Goal: Transaction & Acquisition: Purchase product/service

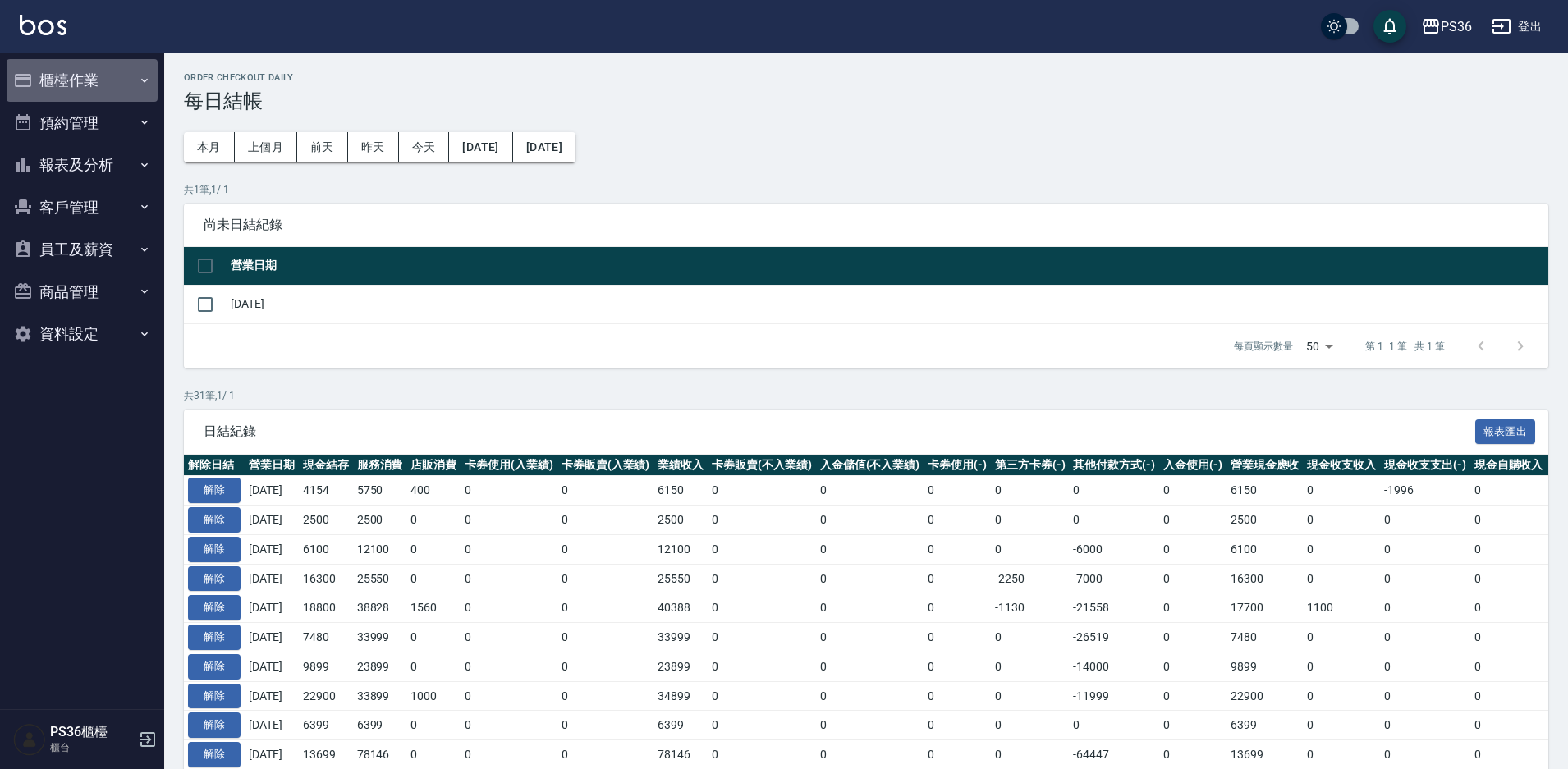
click at [120, 86] on button "櫃檯作業" at bounding box center [82, 80] width 151 height 42
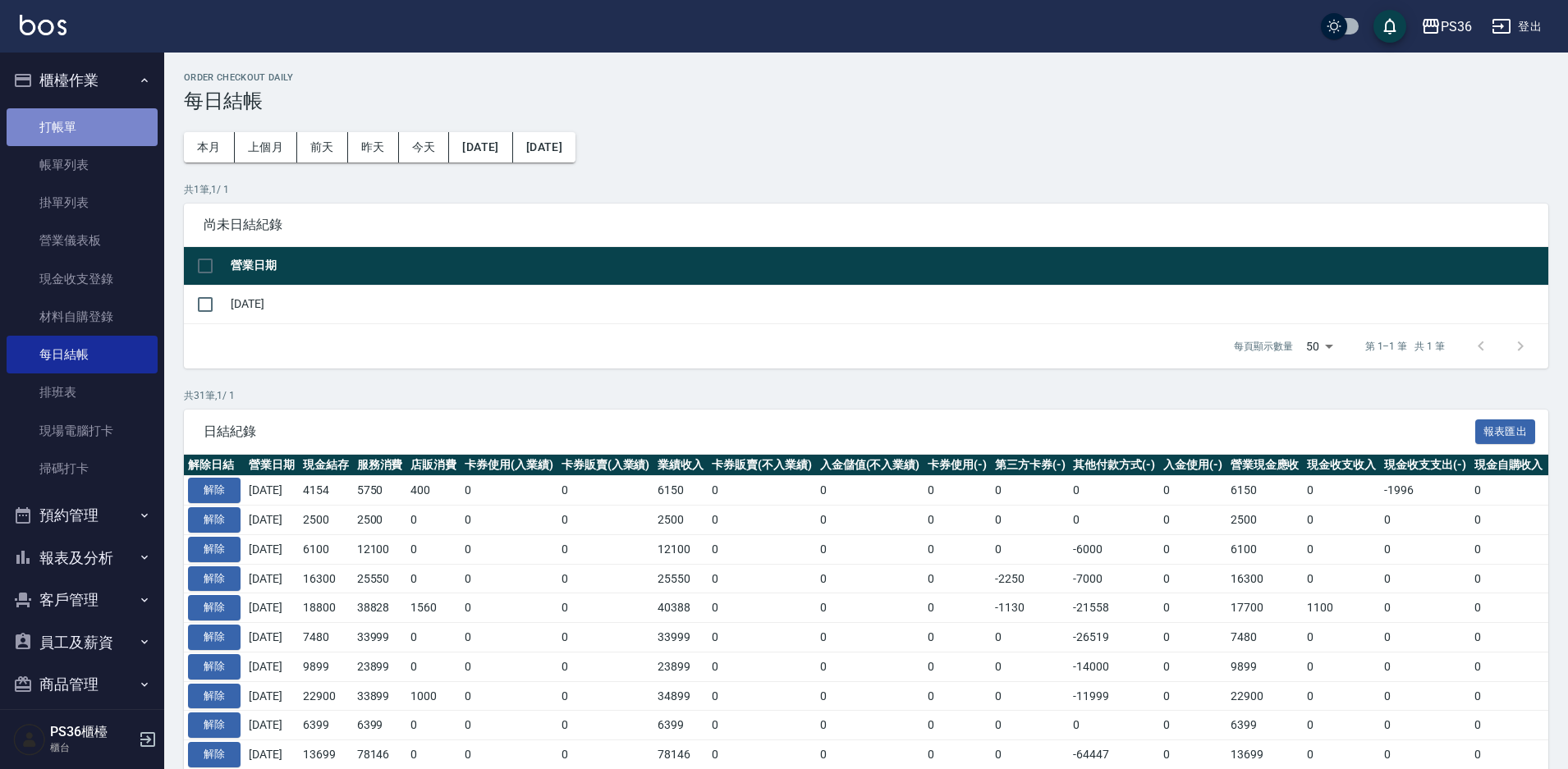
click at [108, 132] on link "打帳單" at bounding box center [82, 127] width 151 height 38
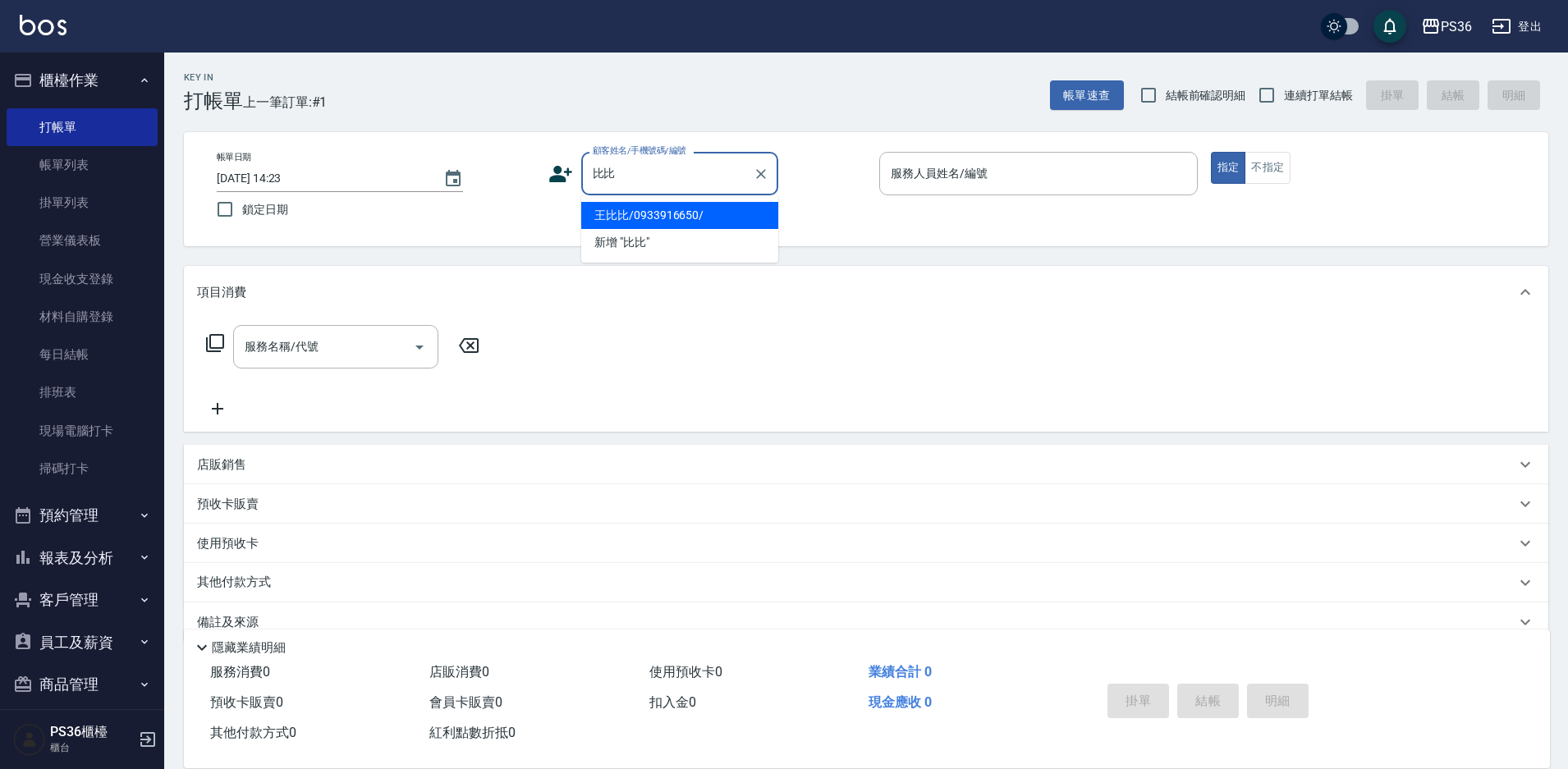
click at [711, 220] on li "王比比/0933916650/" at bounding box center [680, 215] width 197 height 27
type input "王比比/0933916650/"
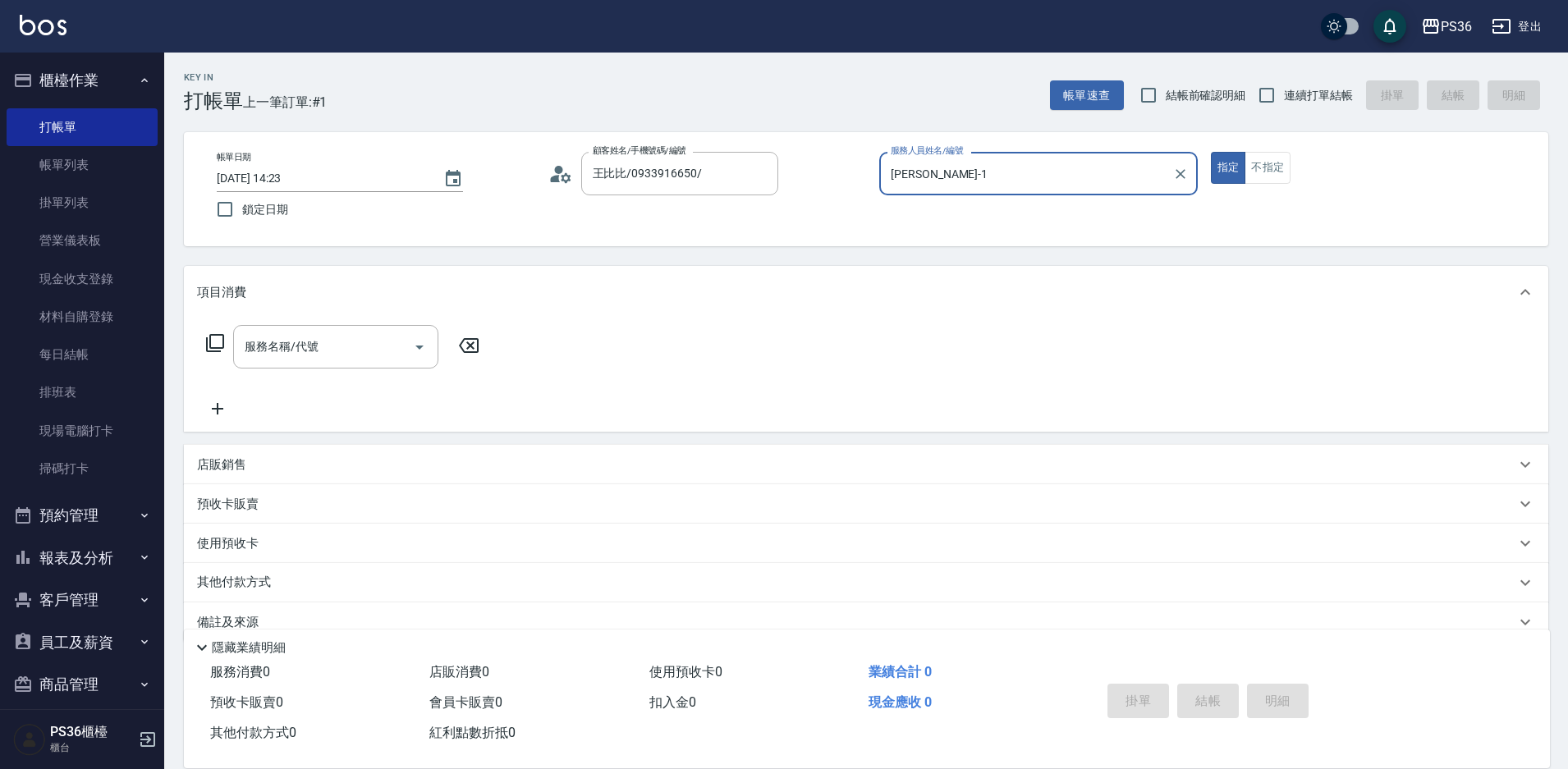
type input "[PERSON_NAME]-1"
click at [215, 347] on icon at bounding box center [215, 343] width 20 height 20
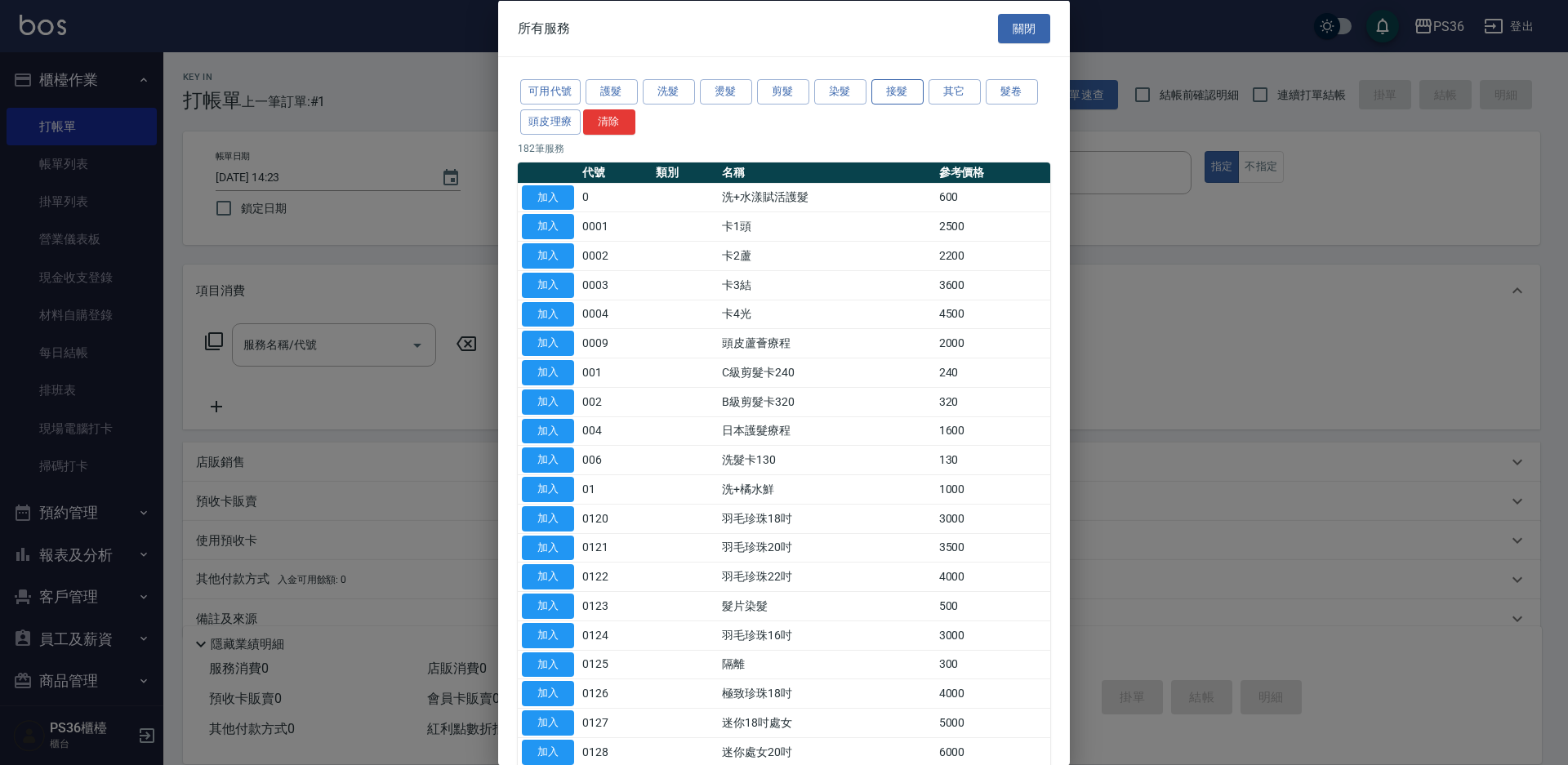
click at [906, 83] on button "接髮" at bounding box center [898, 91] width 52 height 25
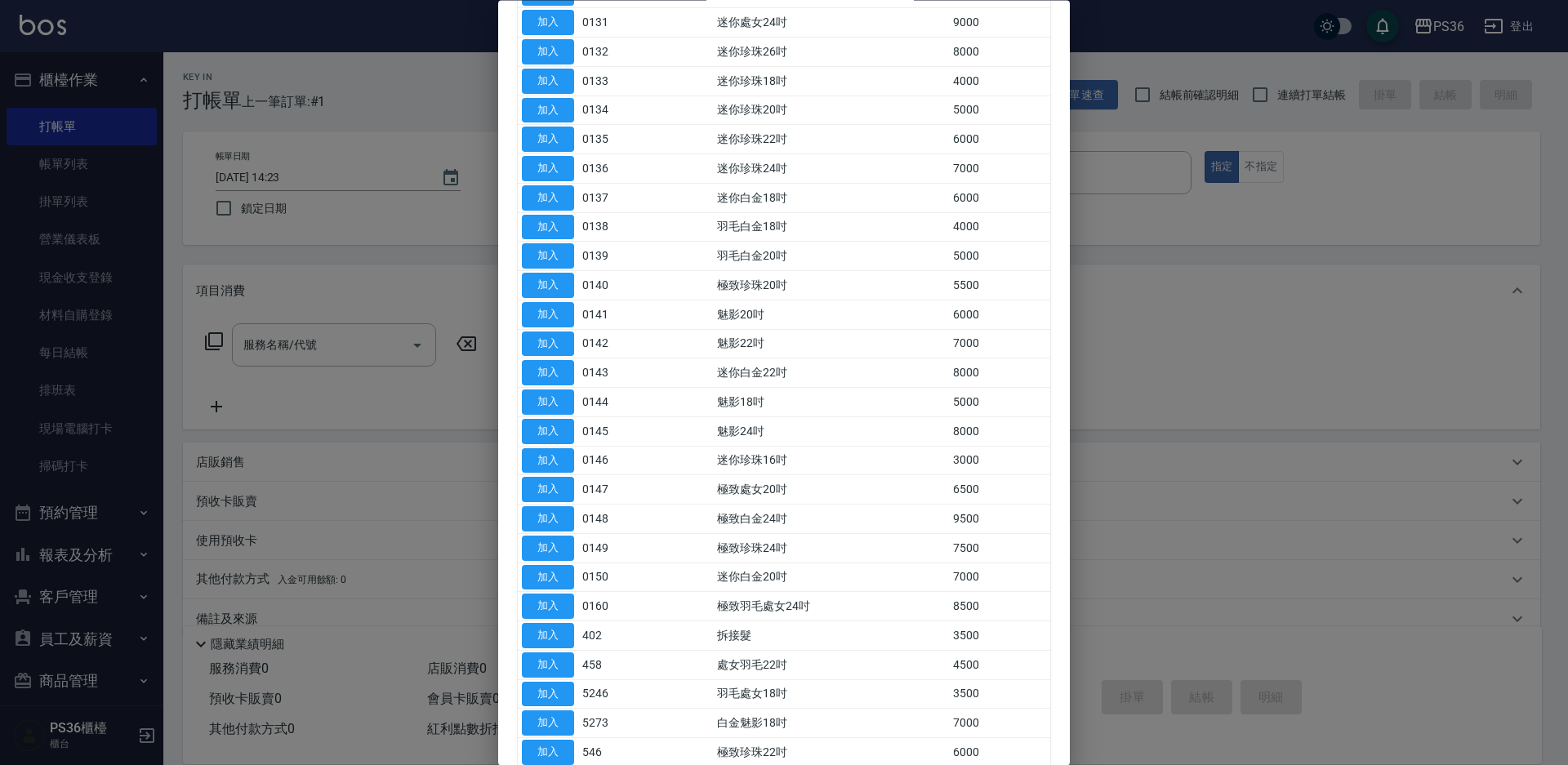
scroll to position [490, 0]
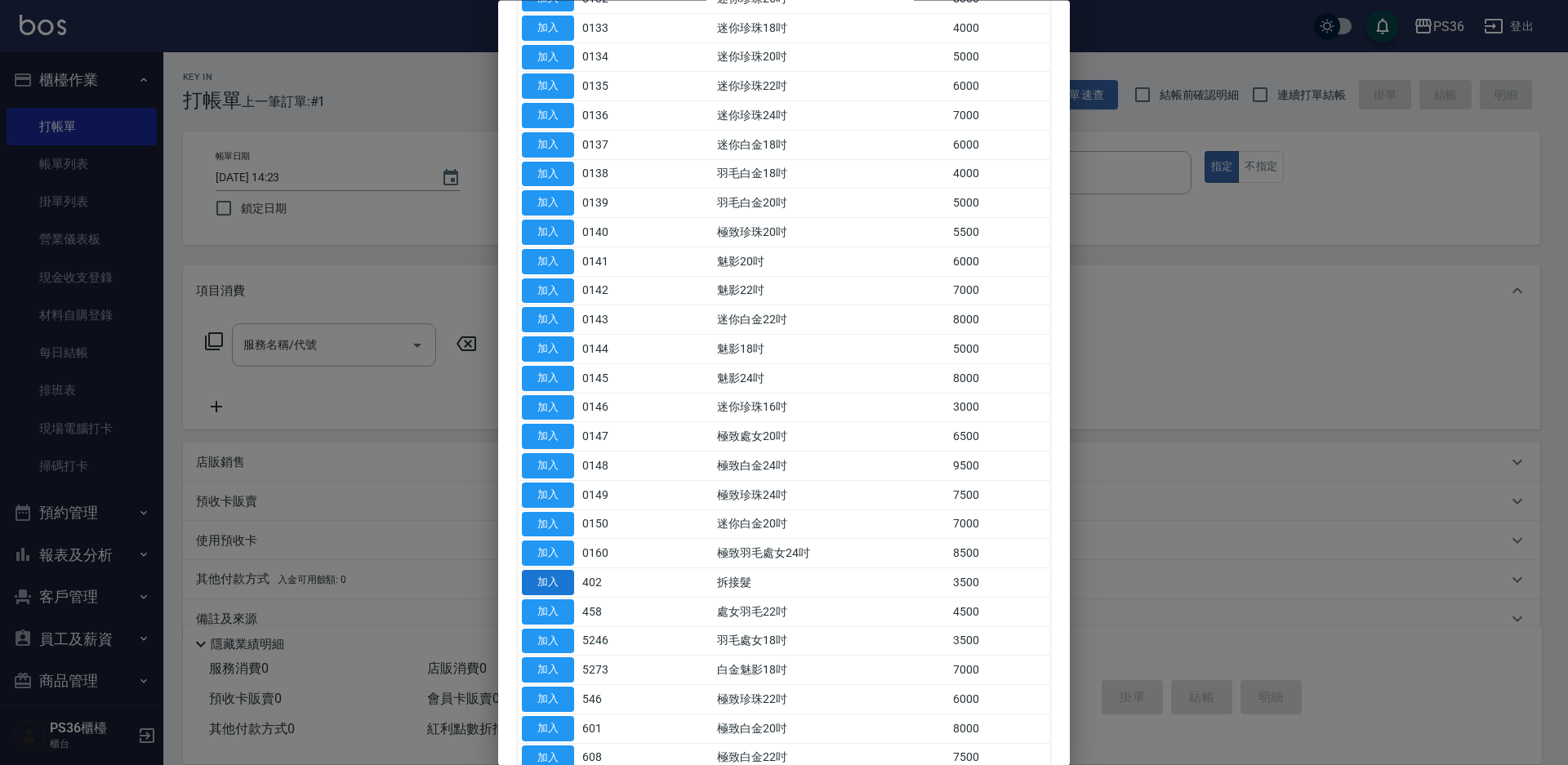
click at [562, 573] on button "加入" at bounding box center [548, 584] width 52 height 25
type input "拆接髮(402)"
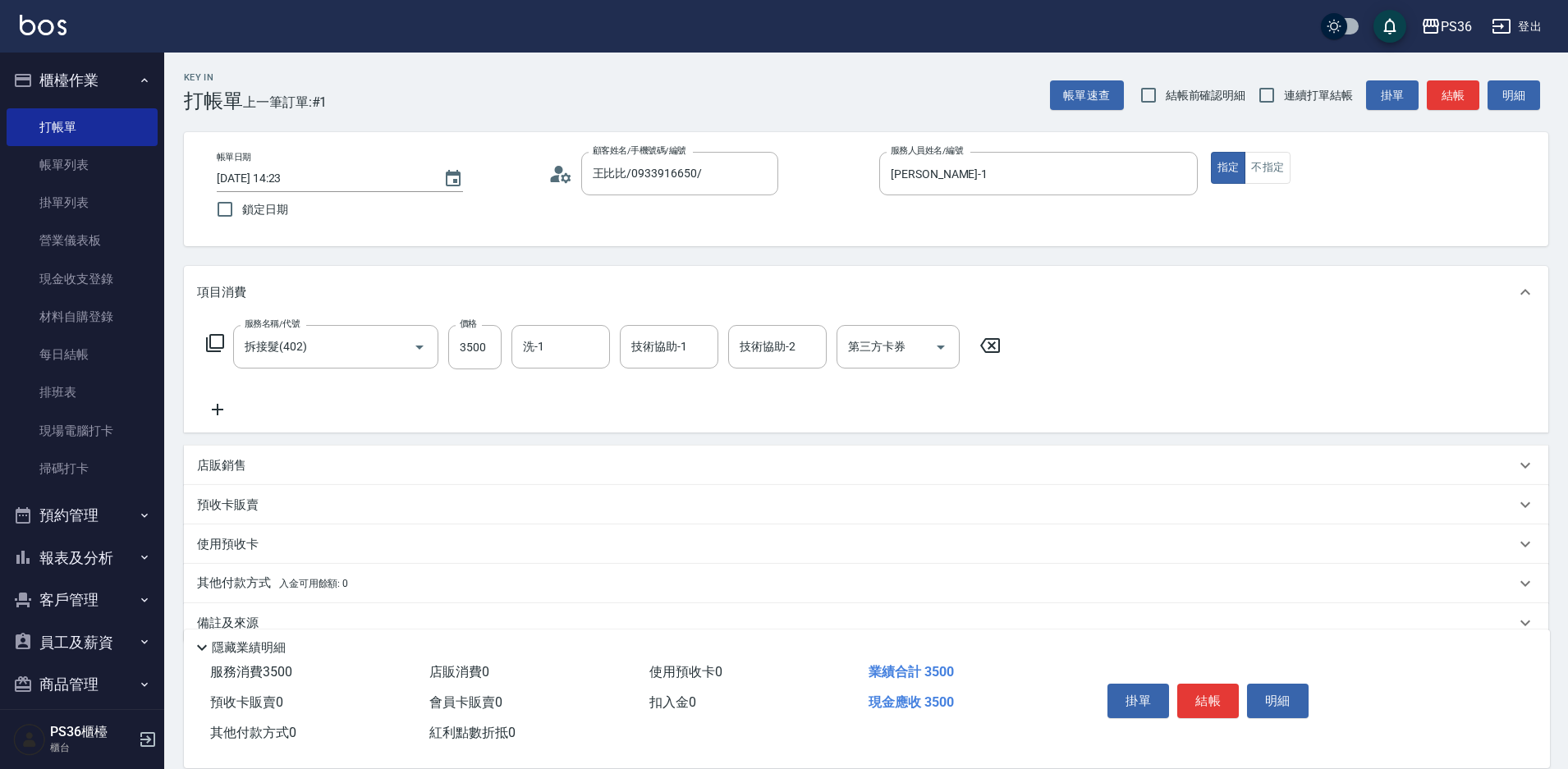
click at [220, 343] on icon at bounding box center [215, 343] width 20 height 20
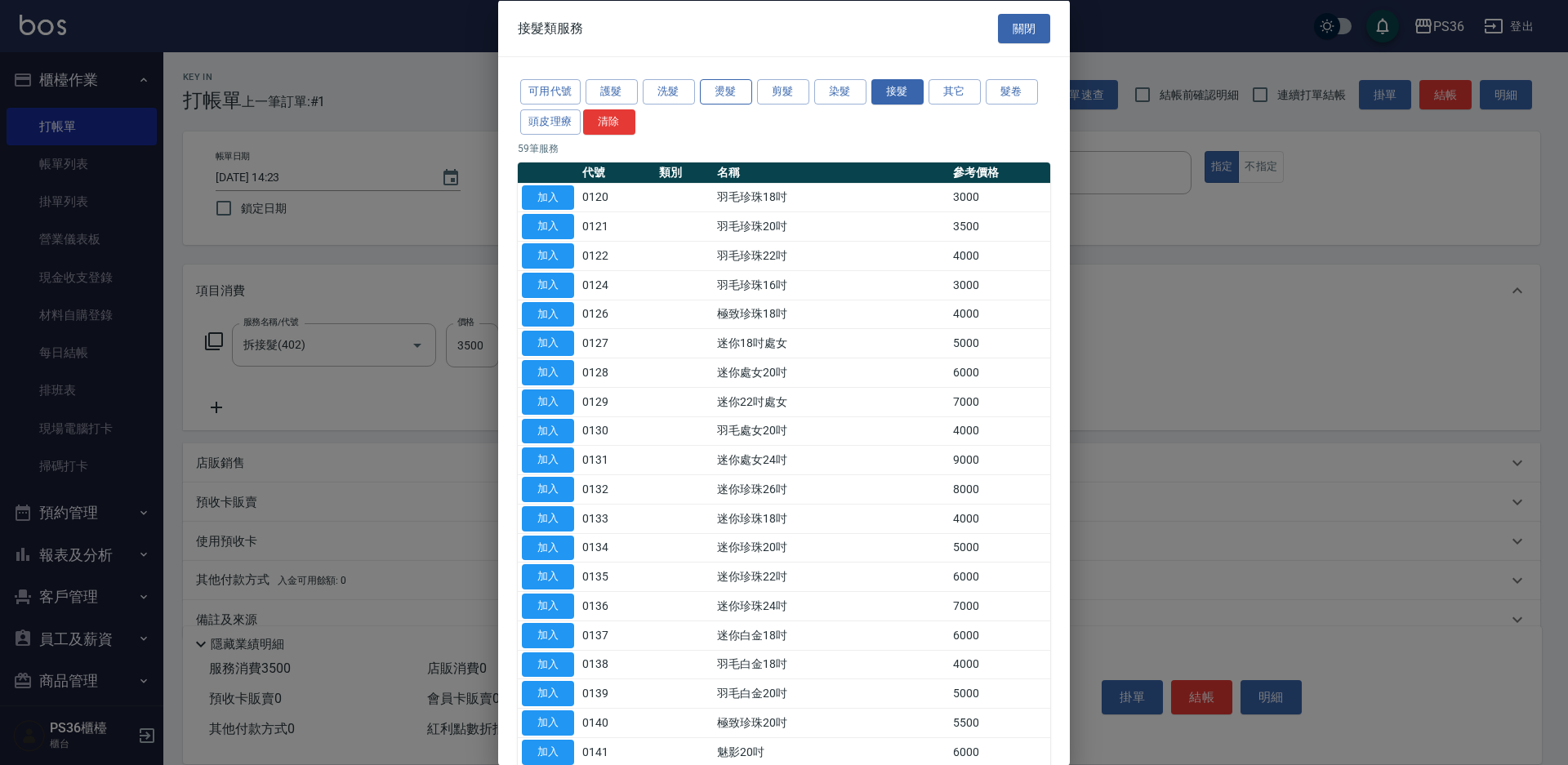
click at [713, 91] on button "燙髮" at bounding box center [726, 91] width 52 height 25
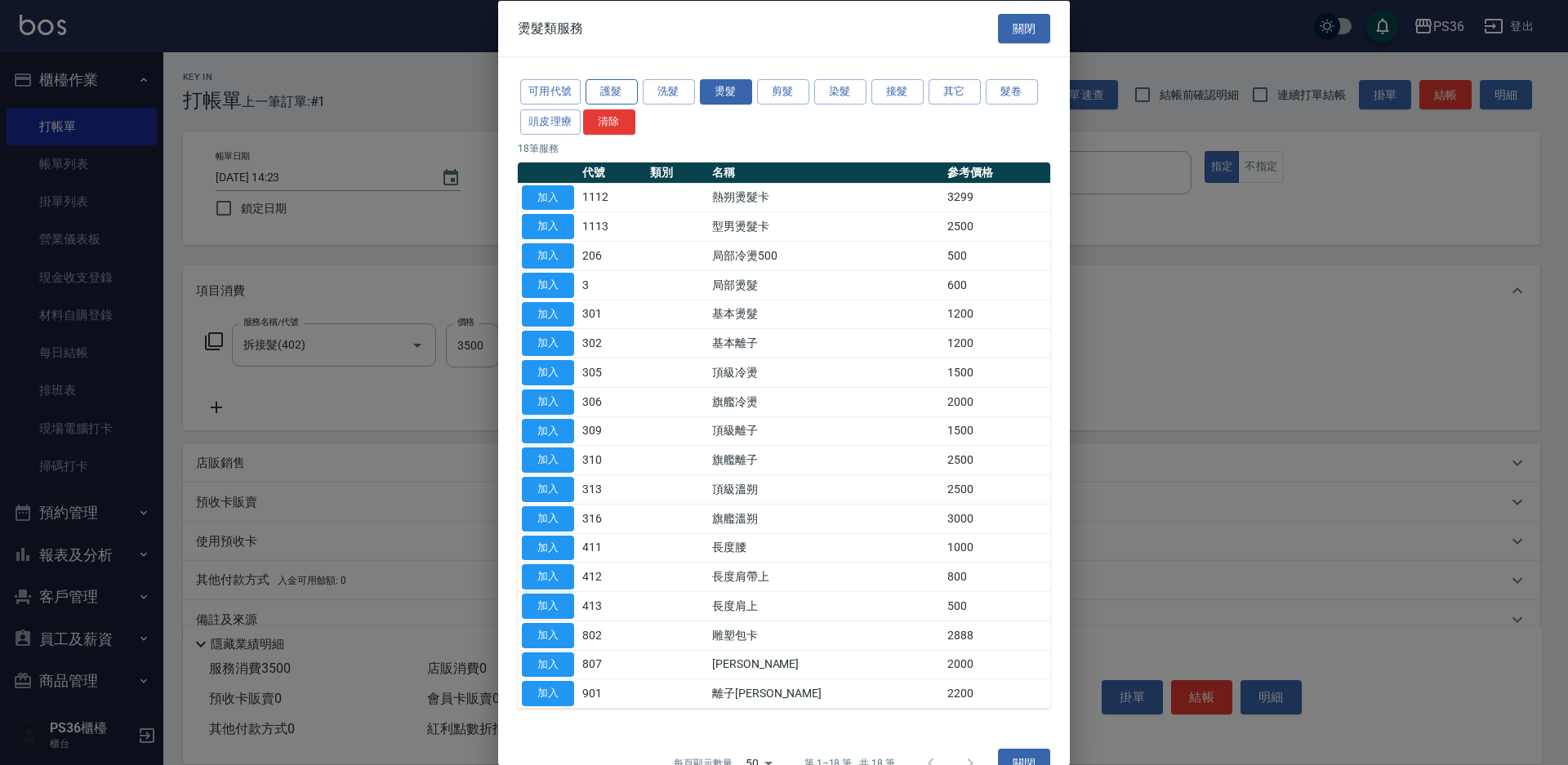
click at [610, 90] on button "護髮" at bounding box center [612, 91] width 52 height 25
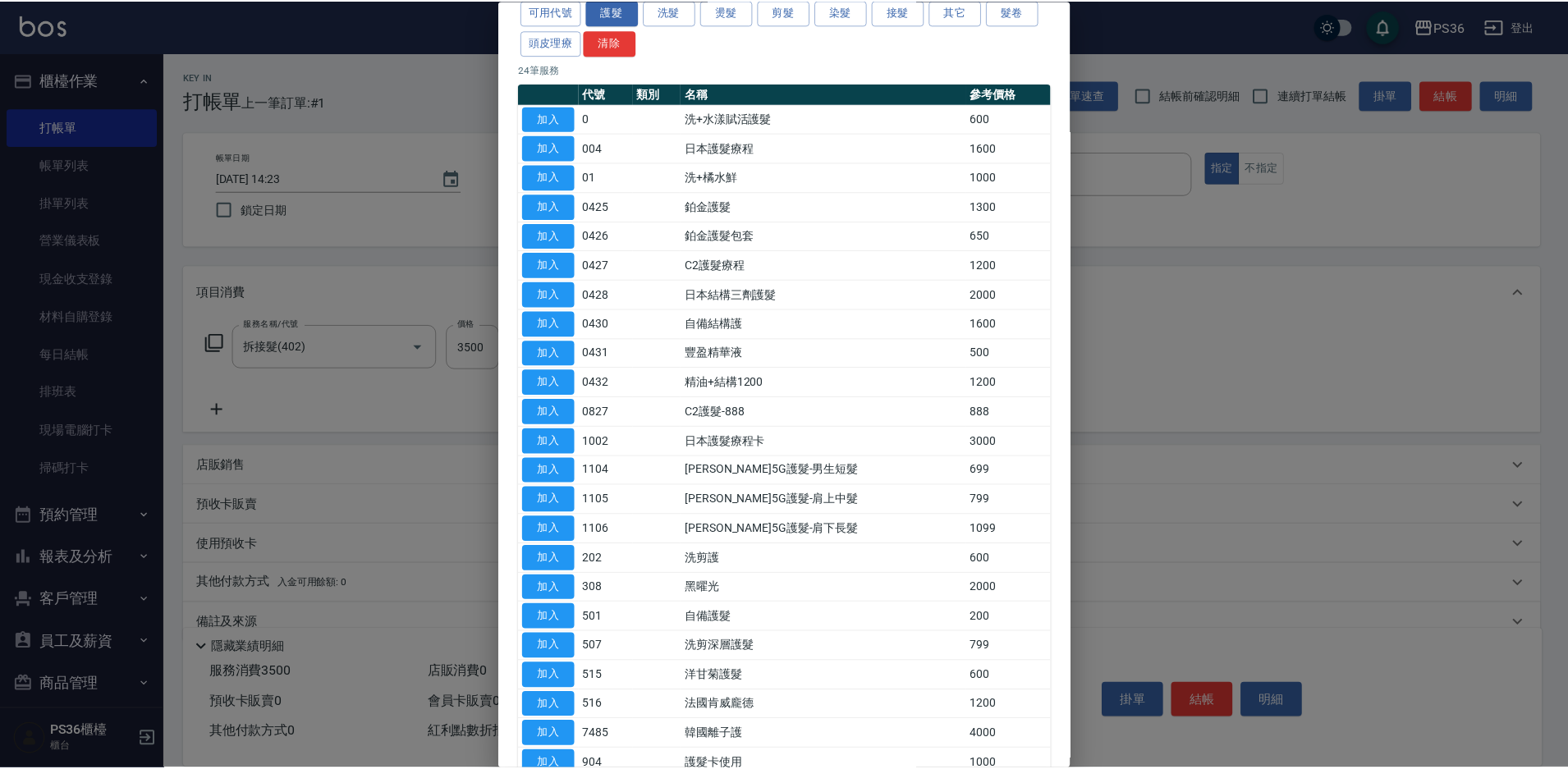
scroll to position [209, 0]
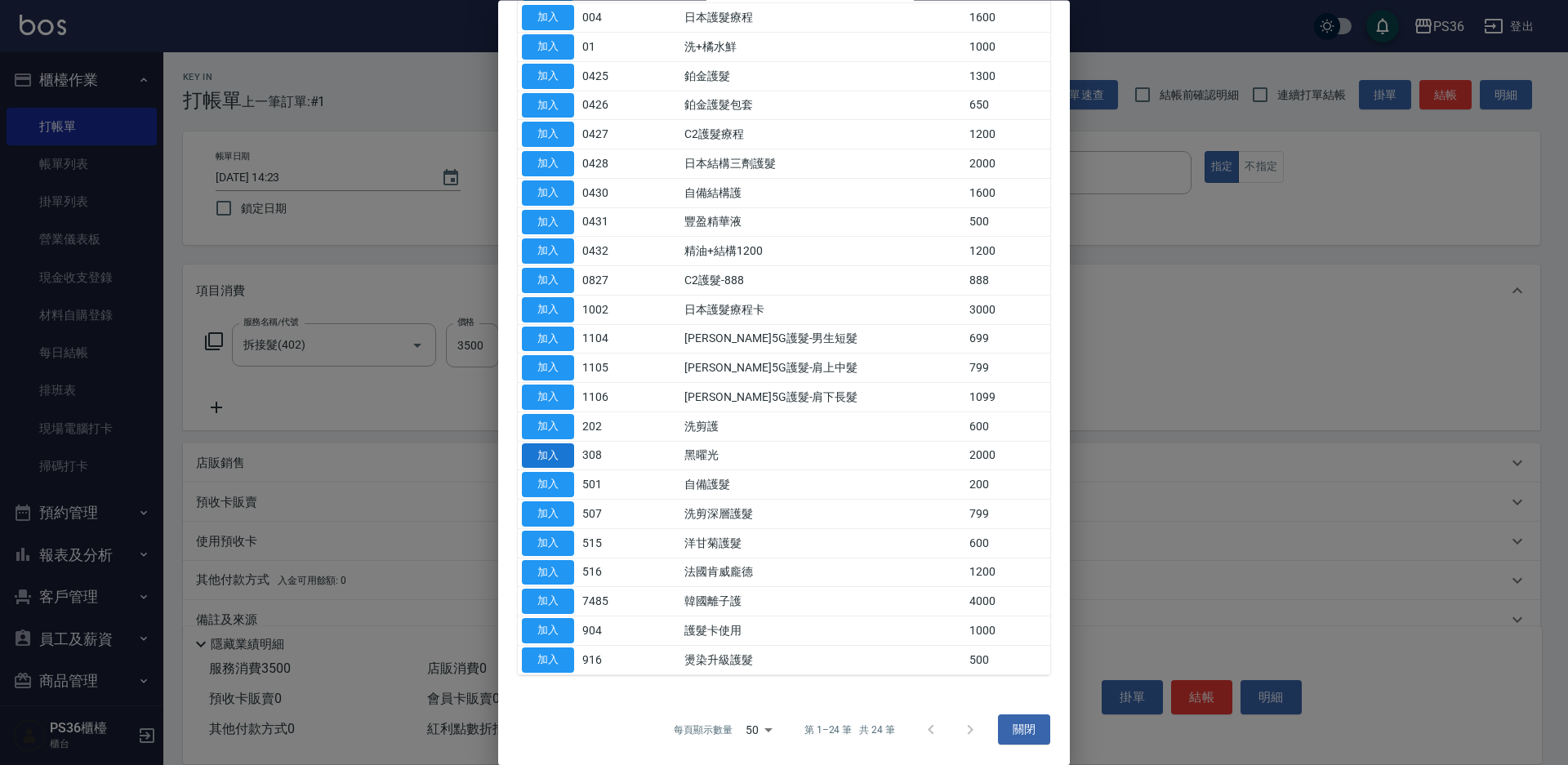
click at [571, 462] on button "加入" at bounding box center [548, 456] width 52 height 25
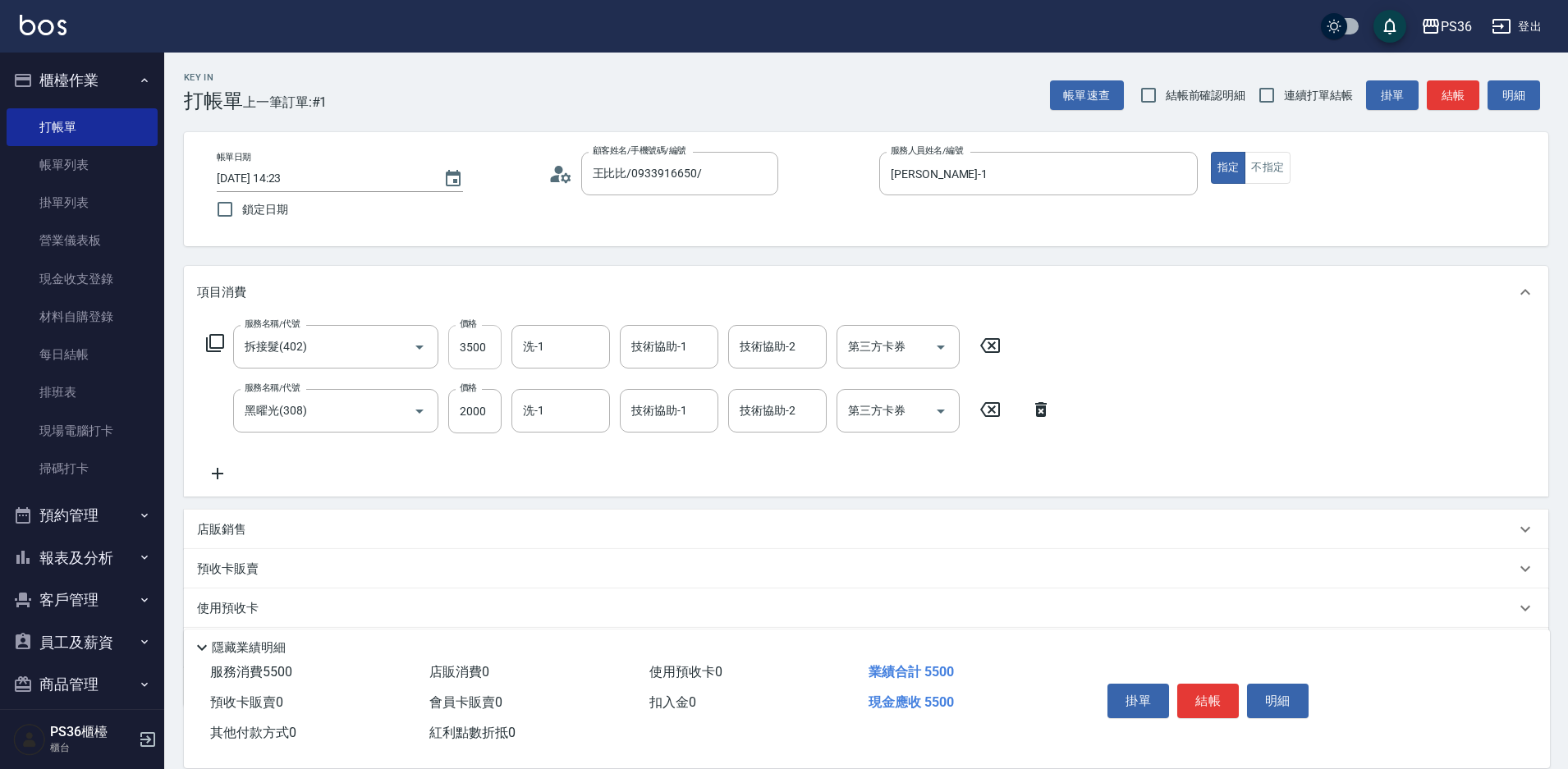
click at [491, 343] on input "3500" at bounding box center [474, 347] width 53 height 44
click at [584, 433] on div "洗-1" at bounding box center [560, 411] width 98 height 43
type input "4000"
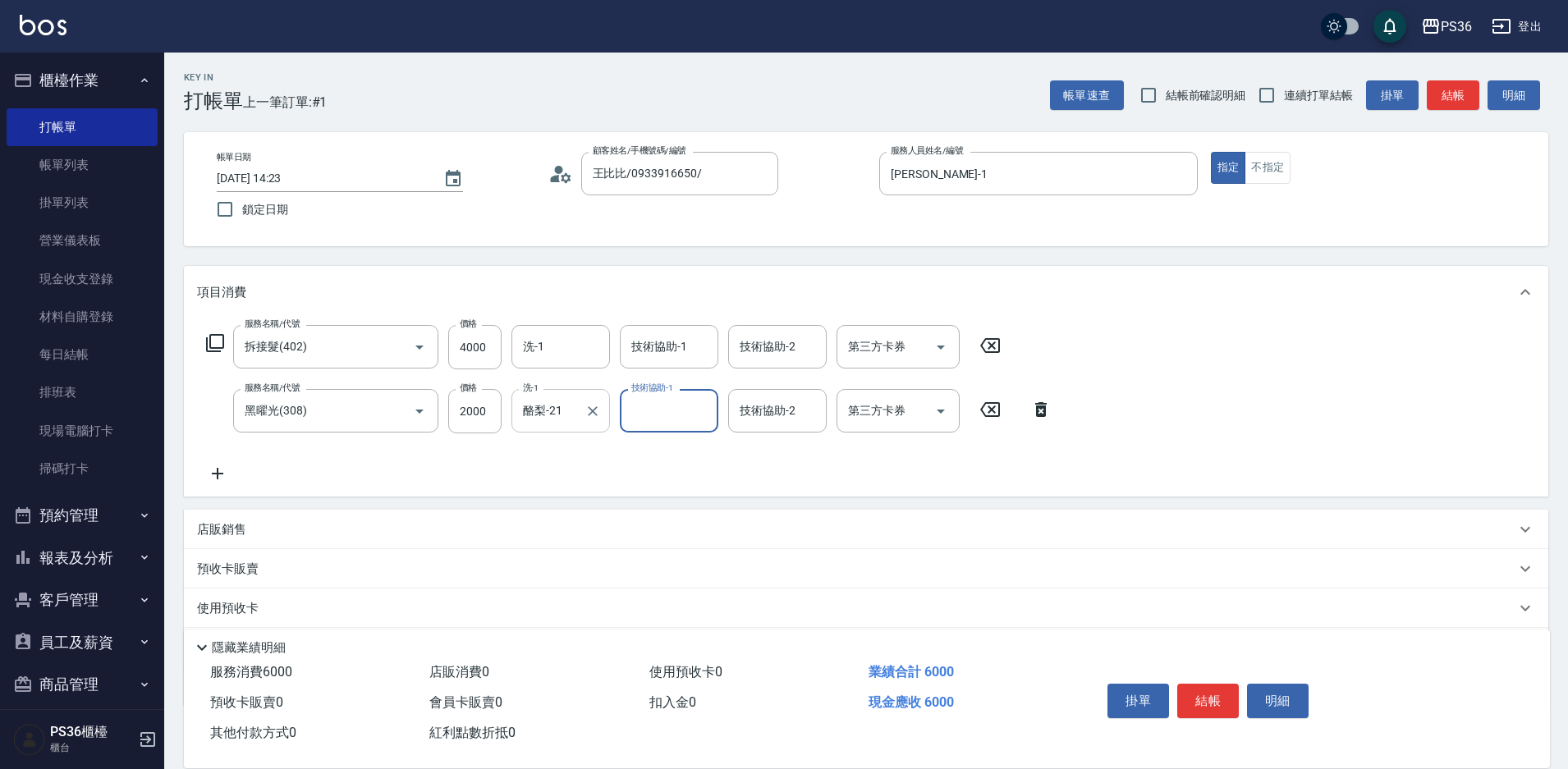
click at [564, 398] on input "酪梨-21" at bounding box center [549, 411] width 60 height 29
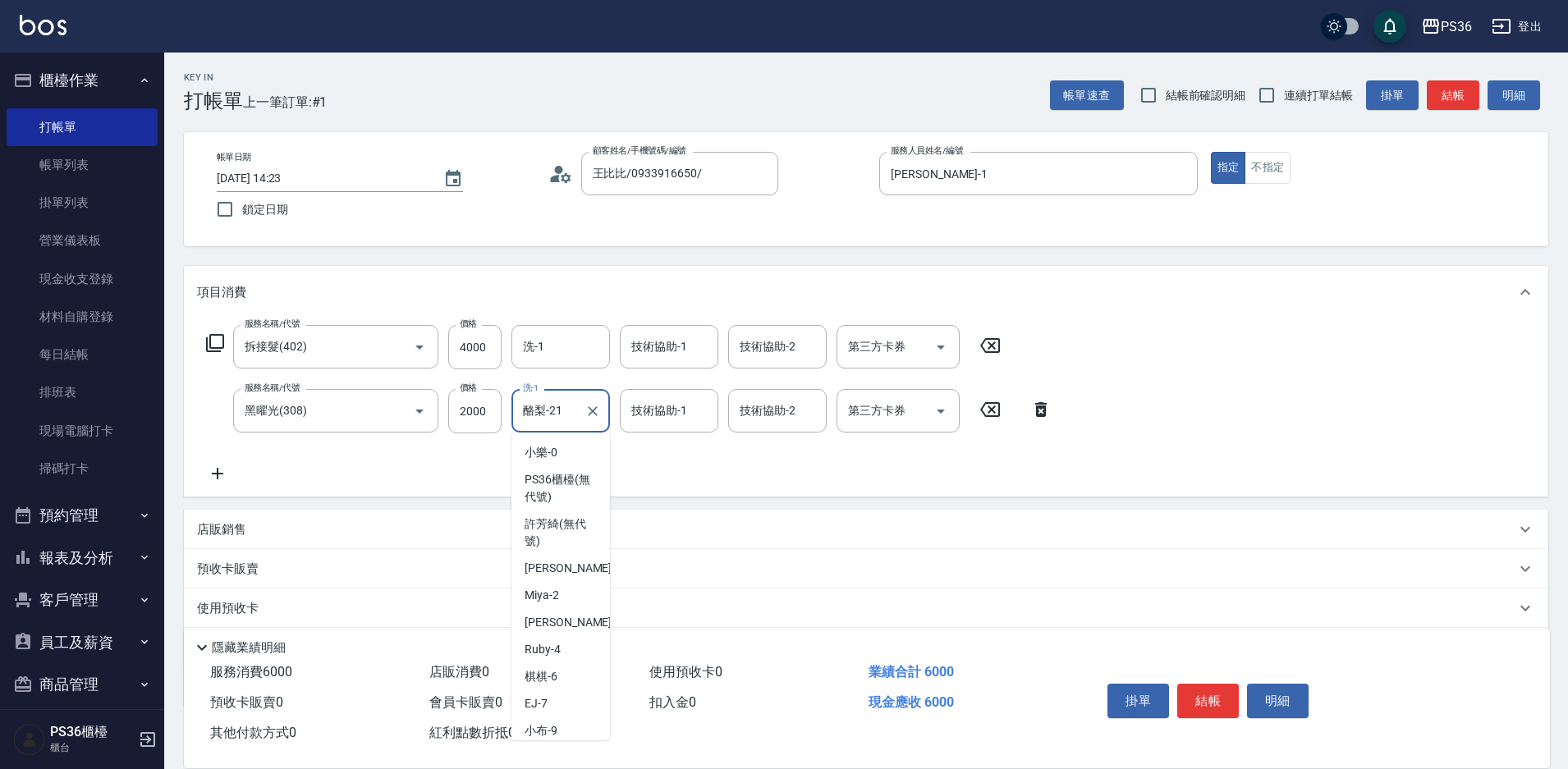
scroll to position [32, 0]
click at [564, 398] on input "酪梨-21" at bounding box center [549, 411] width 60 height 29
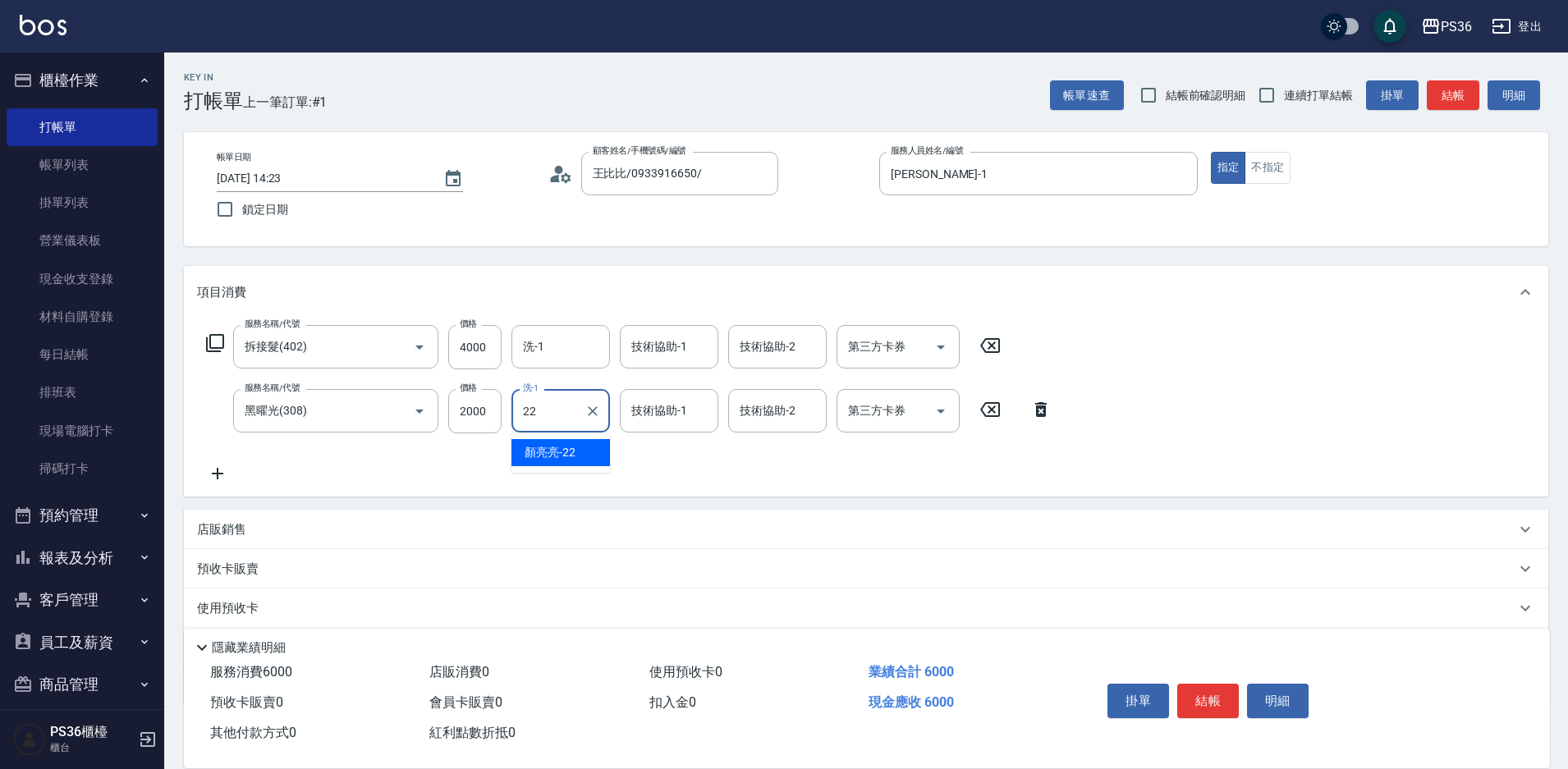
type input "顏亮亮-22"
click at [551, 356] on input "洗-1" at bounding box center [561, 347] width 84 height 29
type input "顏亮亮-22"
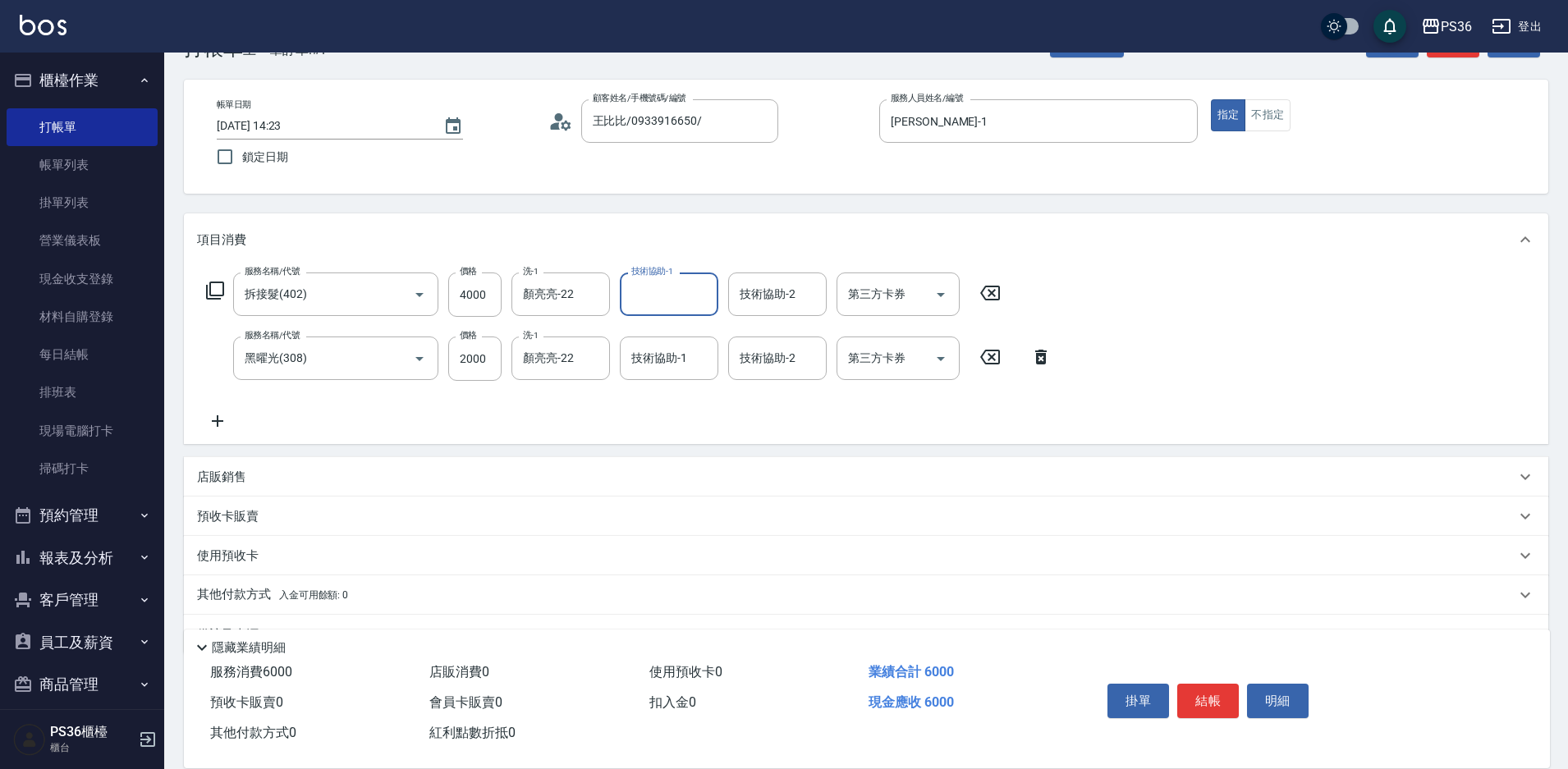
scroll to position [96, 0]
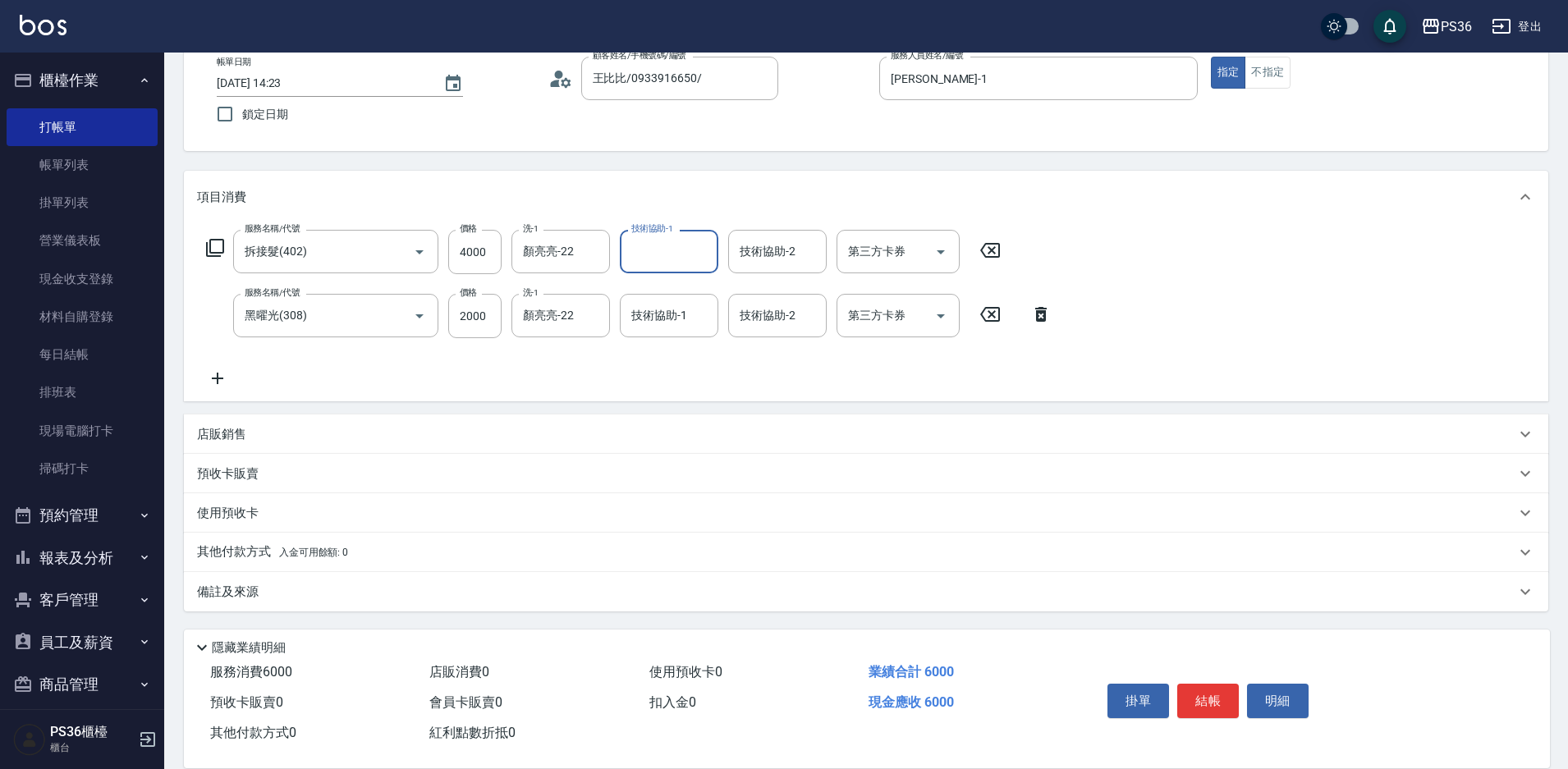
click at [230, 542] on div "其他付款方式 入金可用餘額: 0" at bounding box center [866, 553] width 1364 height 40
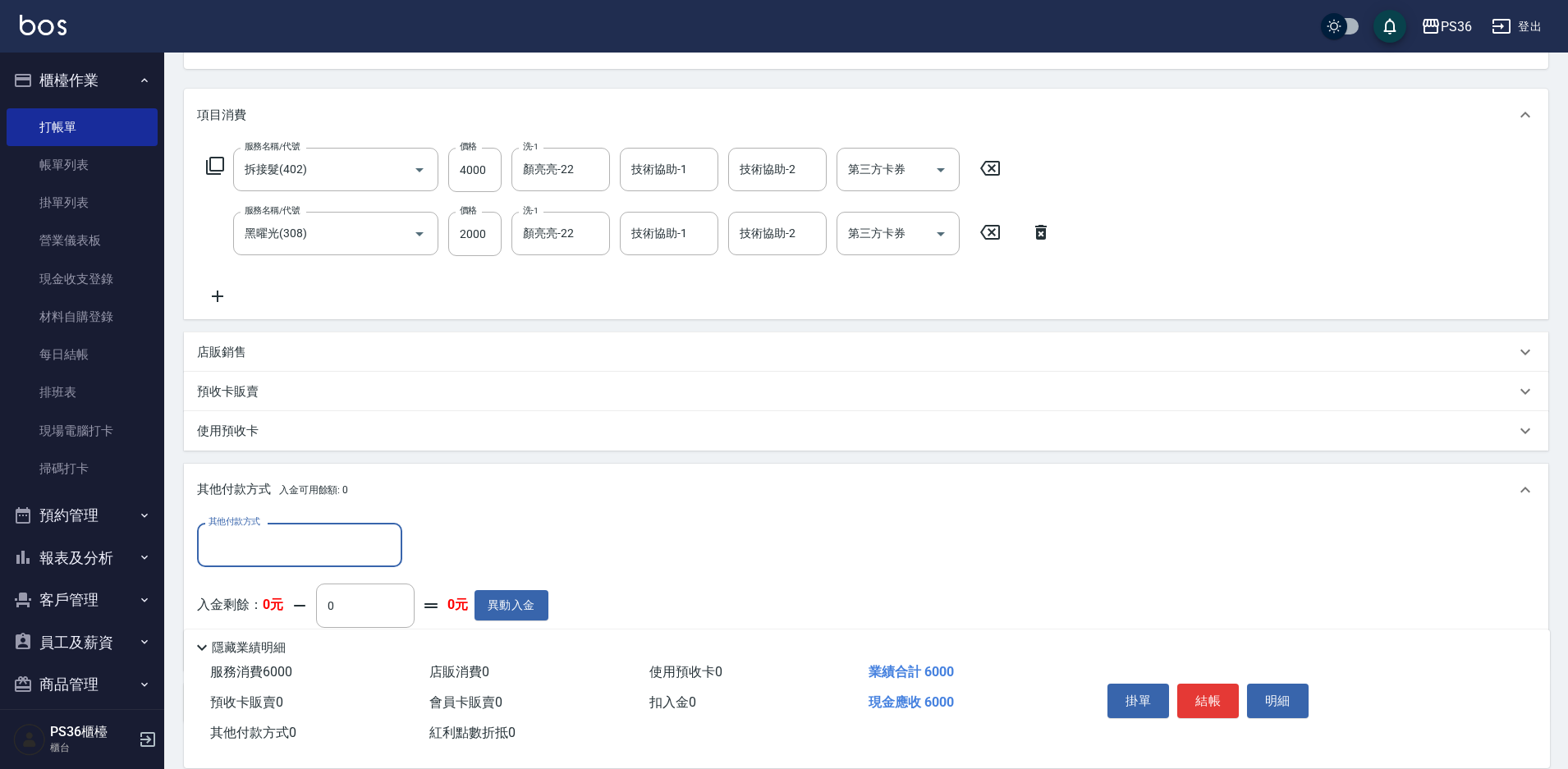
scroll to position [289, 0]
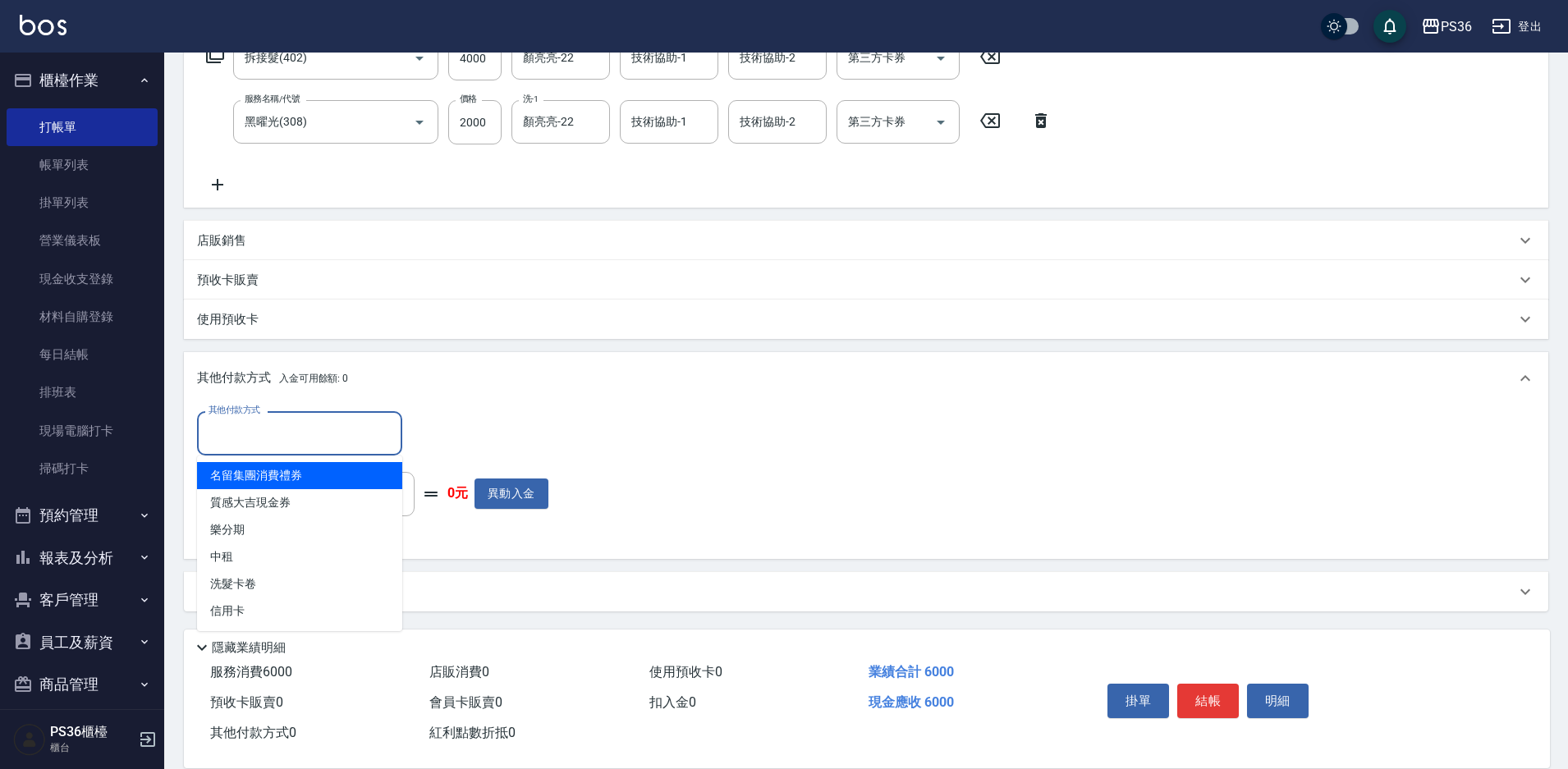
click at [289, 434] on input "其他付款方式" at bounding box center [299, 433] width 190 height 29
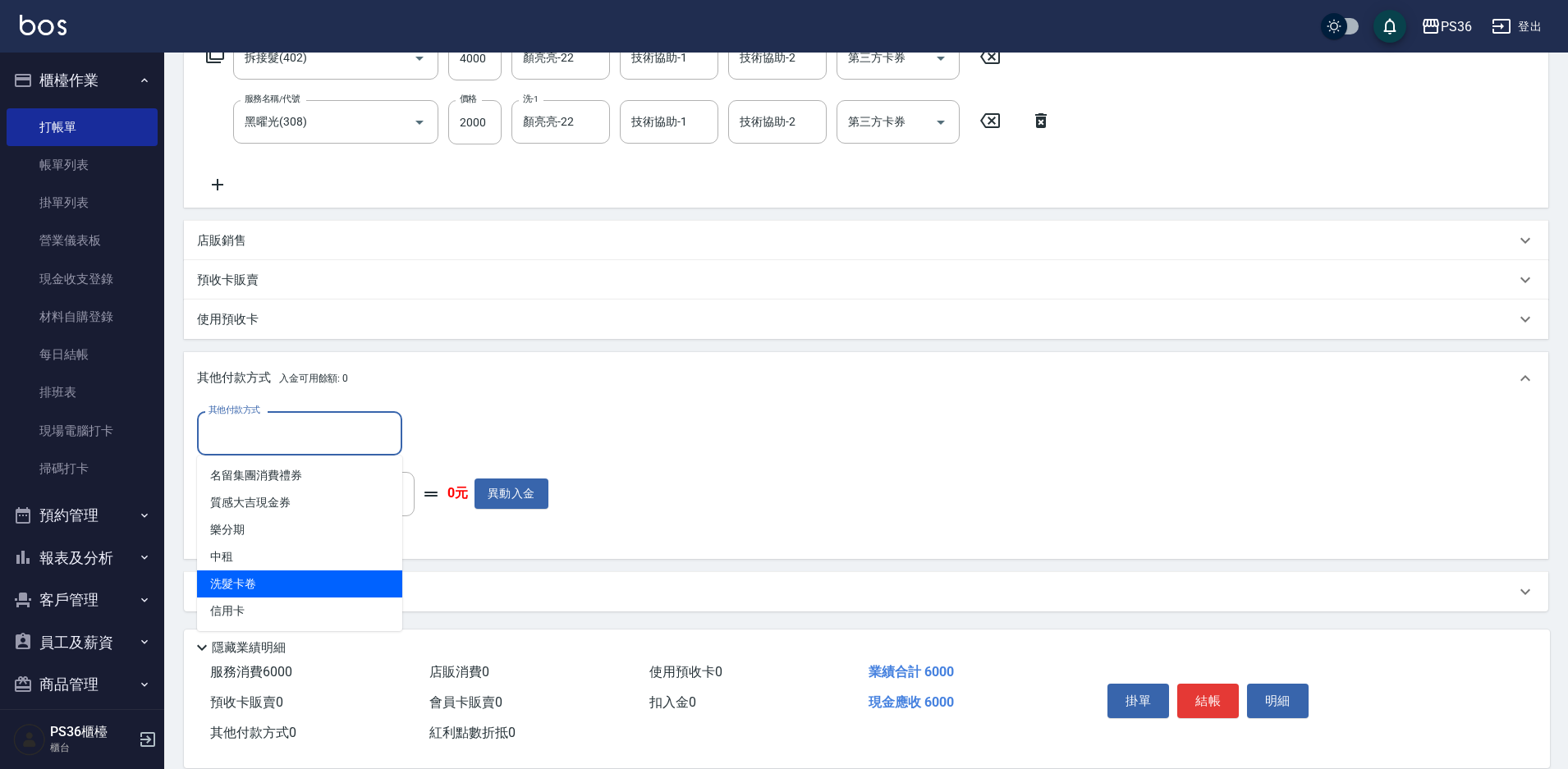
click at [289, 590] on span "洗髮卡卷" at bounding box center [300, 584] width 206 height 27
type input "洗髮卡卷"
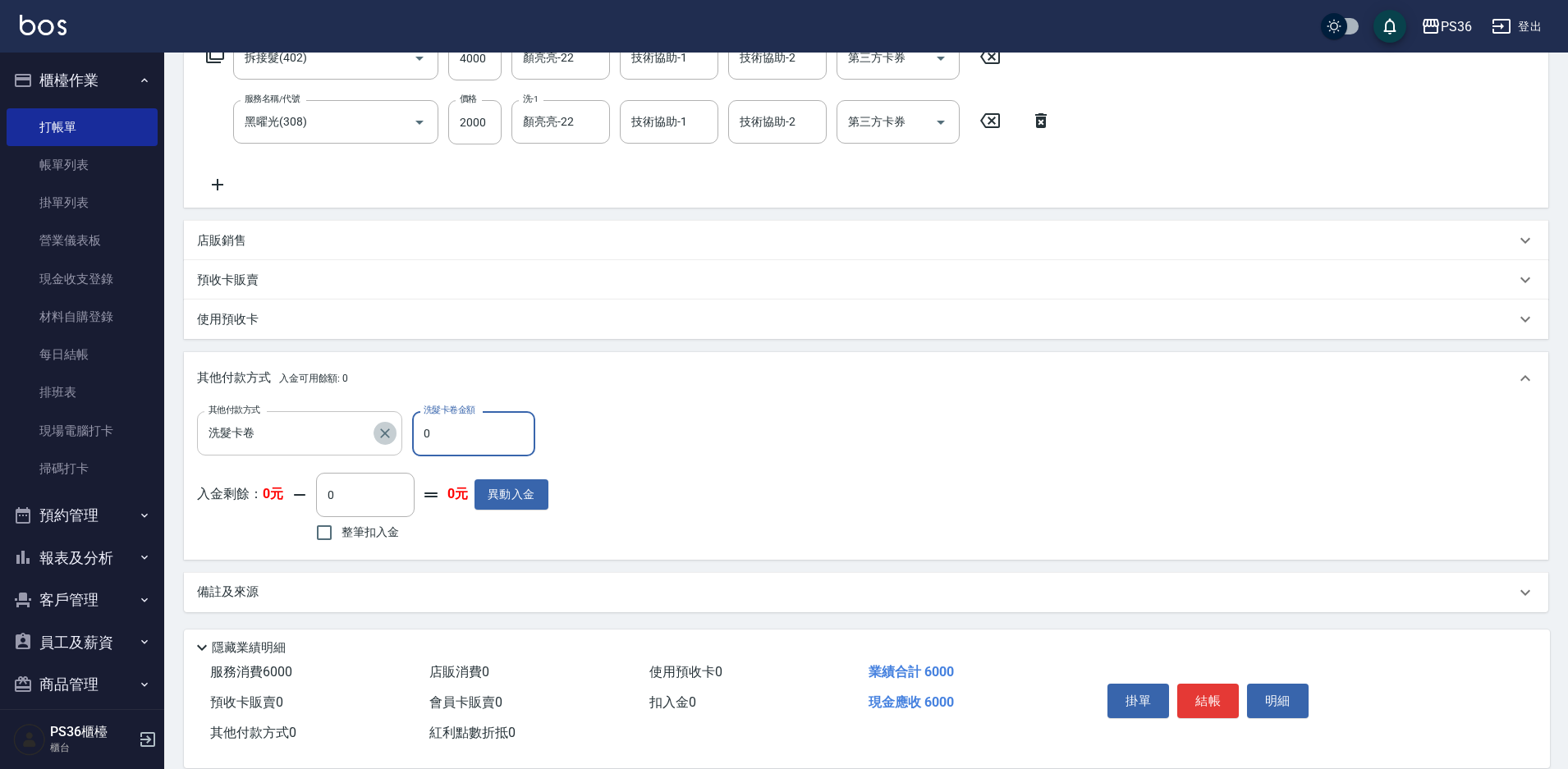
click at [377, 428] on icon "Clear" at bounding box center [385, 434] width 16 height 16
click at [365, 431] on input "其他付款方式" at bounding box center [299, 433] width 190 height 29
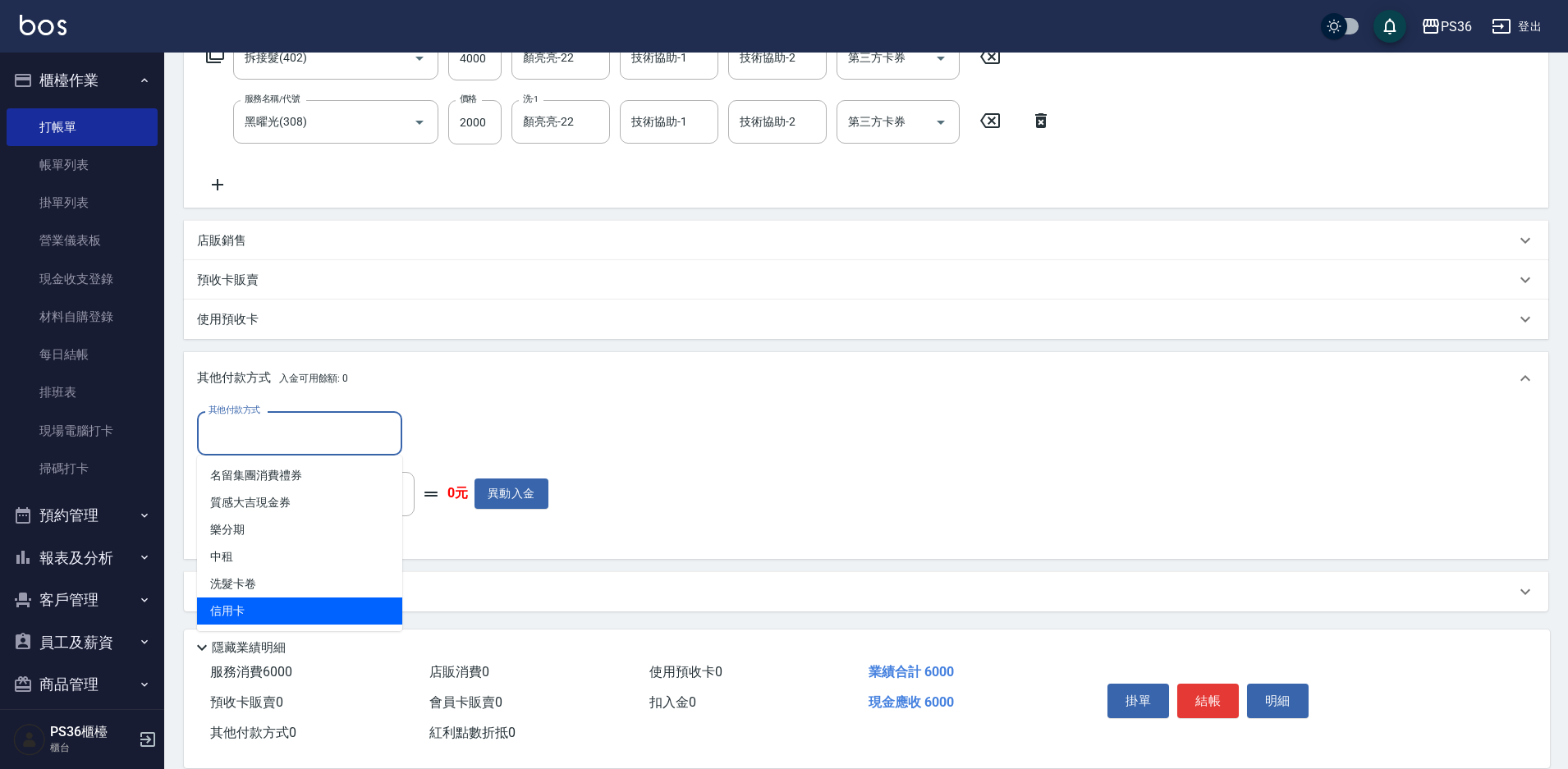
click at [289, 611] on span "信用卡" at bounding box center [300, 611] width 206 height 27
type input "信用卡"
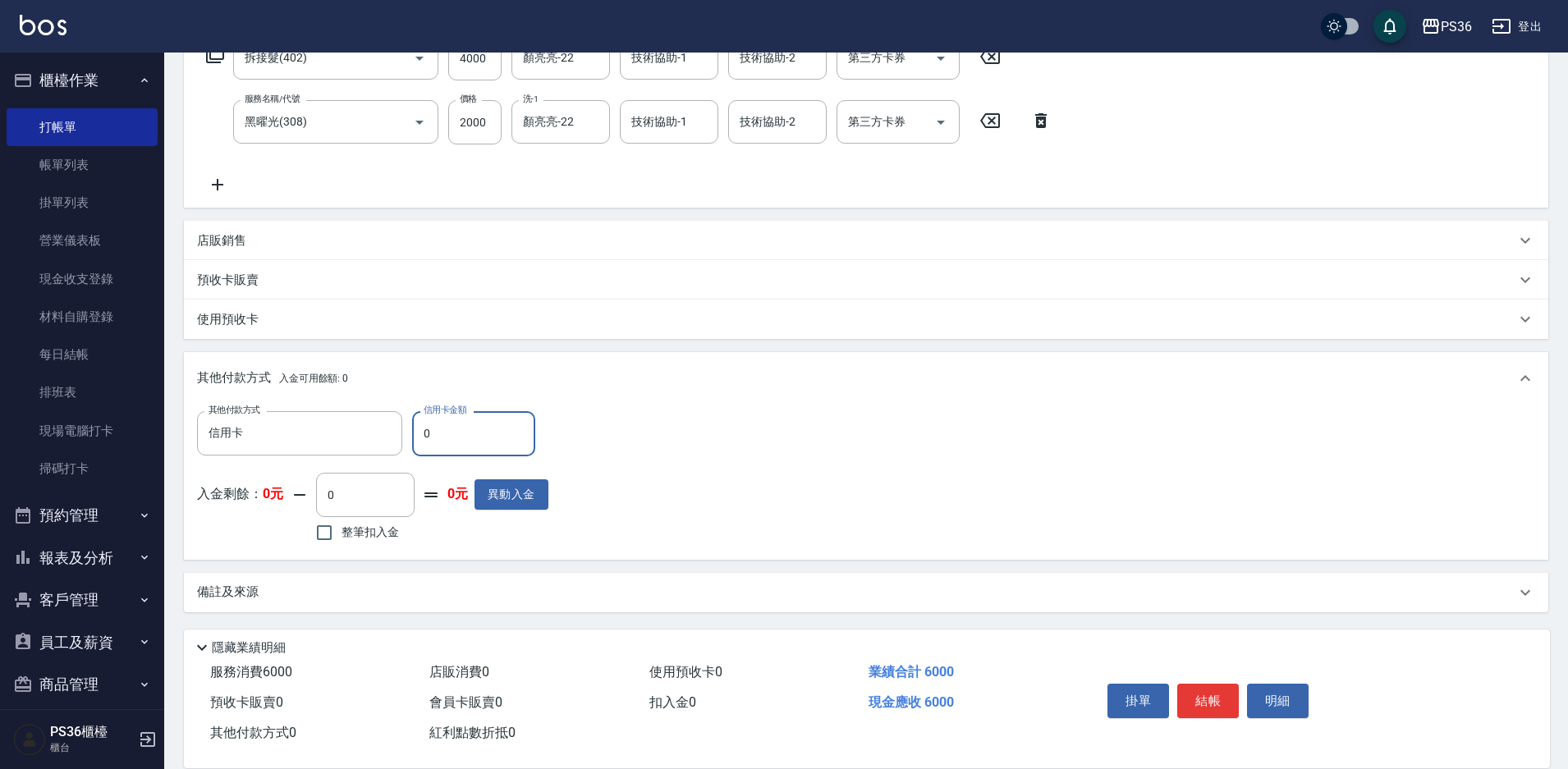
click at [457, 450] on input "0" at bounding box center [473, 433] width 124 height 44
type input "6000"
click at [1223, 696] on button "結帳" at bounding box center [1208, 701] width 61 height 34
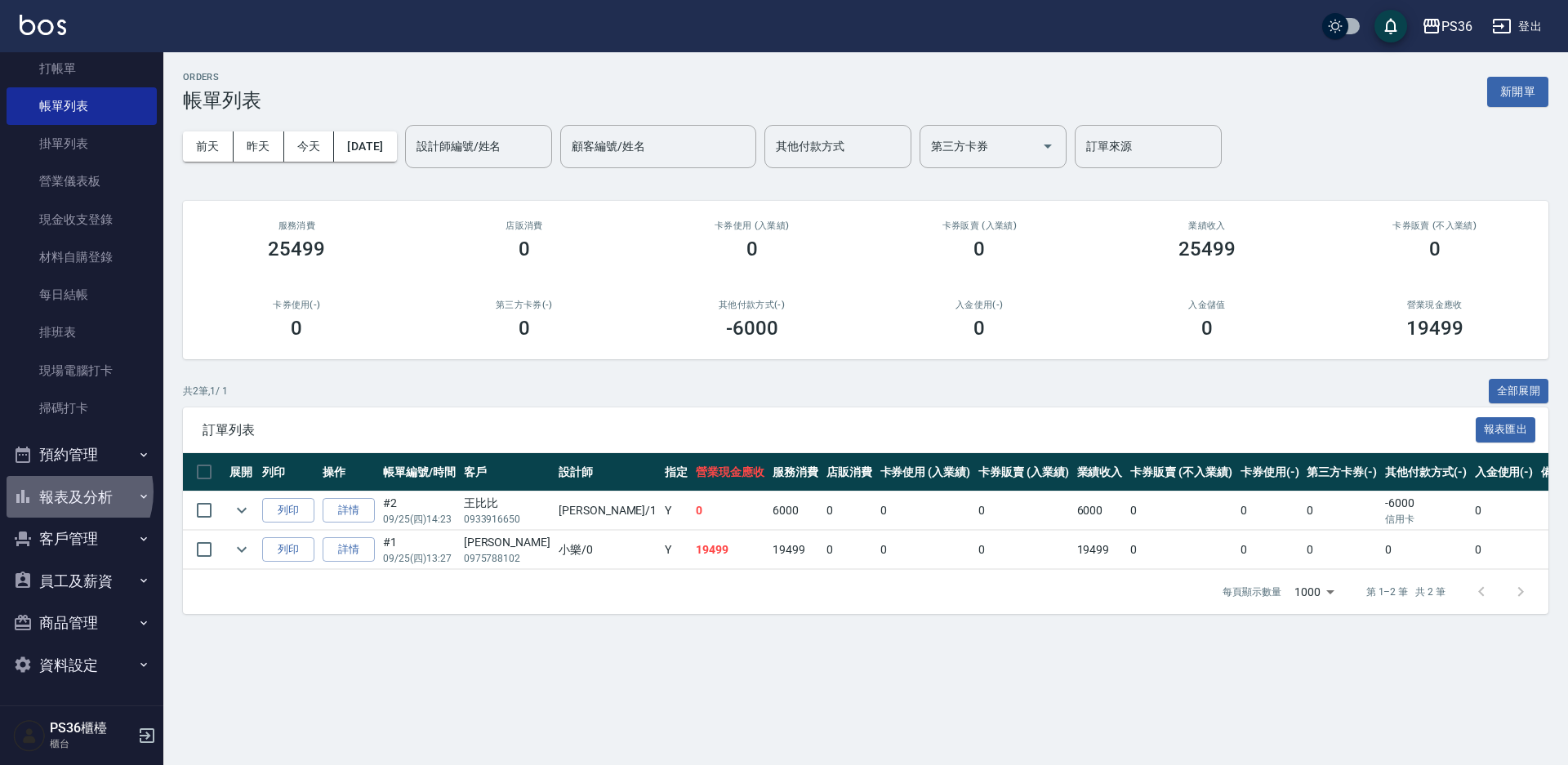
click at [60, 491] on button "報表及分析" at bounding box center [82, 497] width 151 height 42
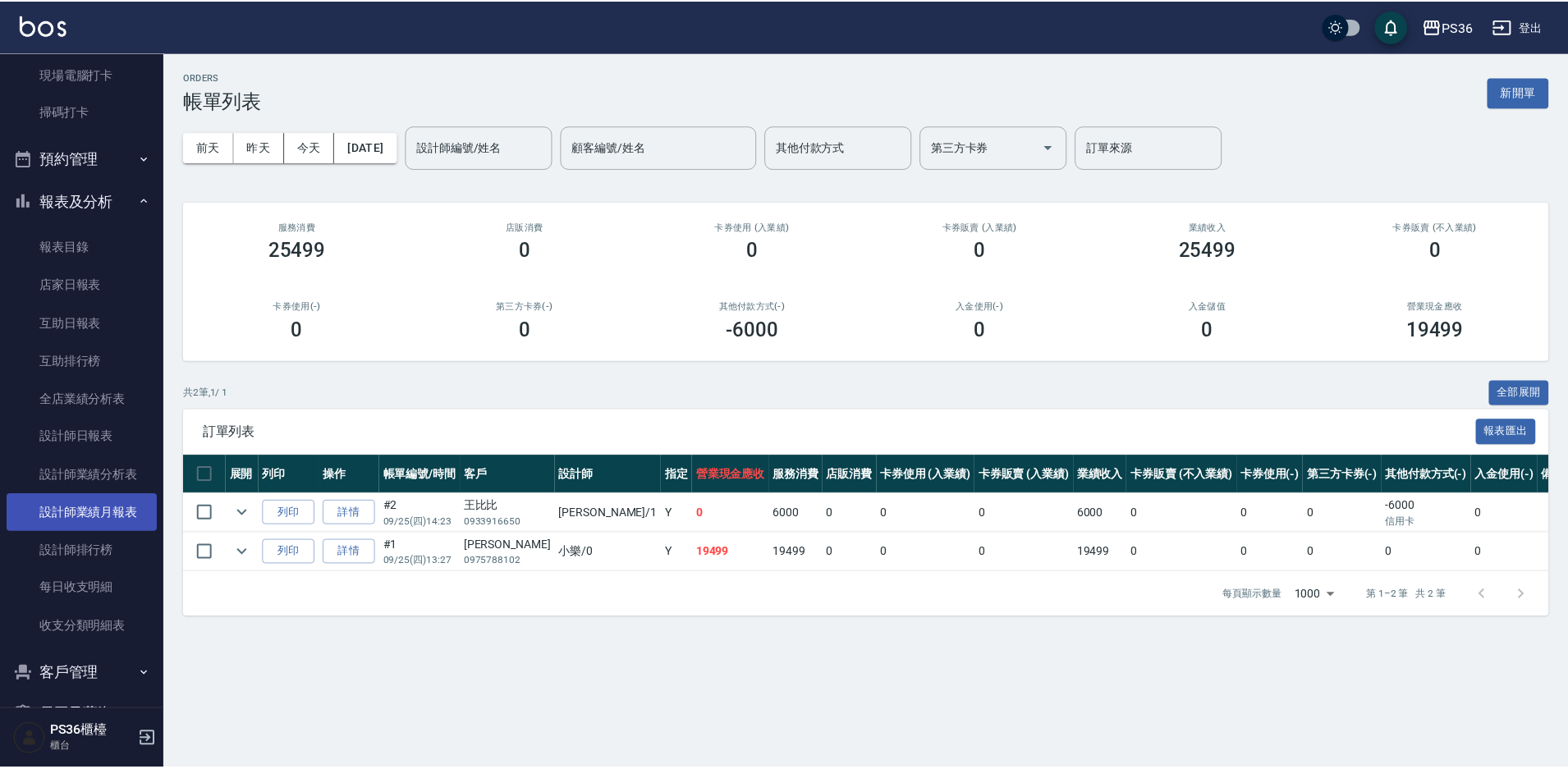
scroll to position [387, 0]
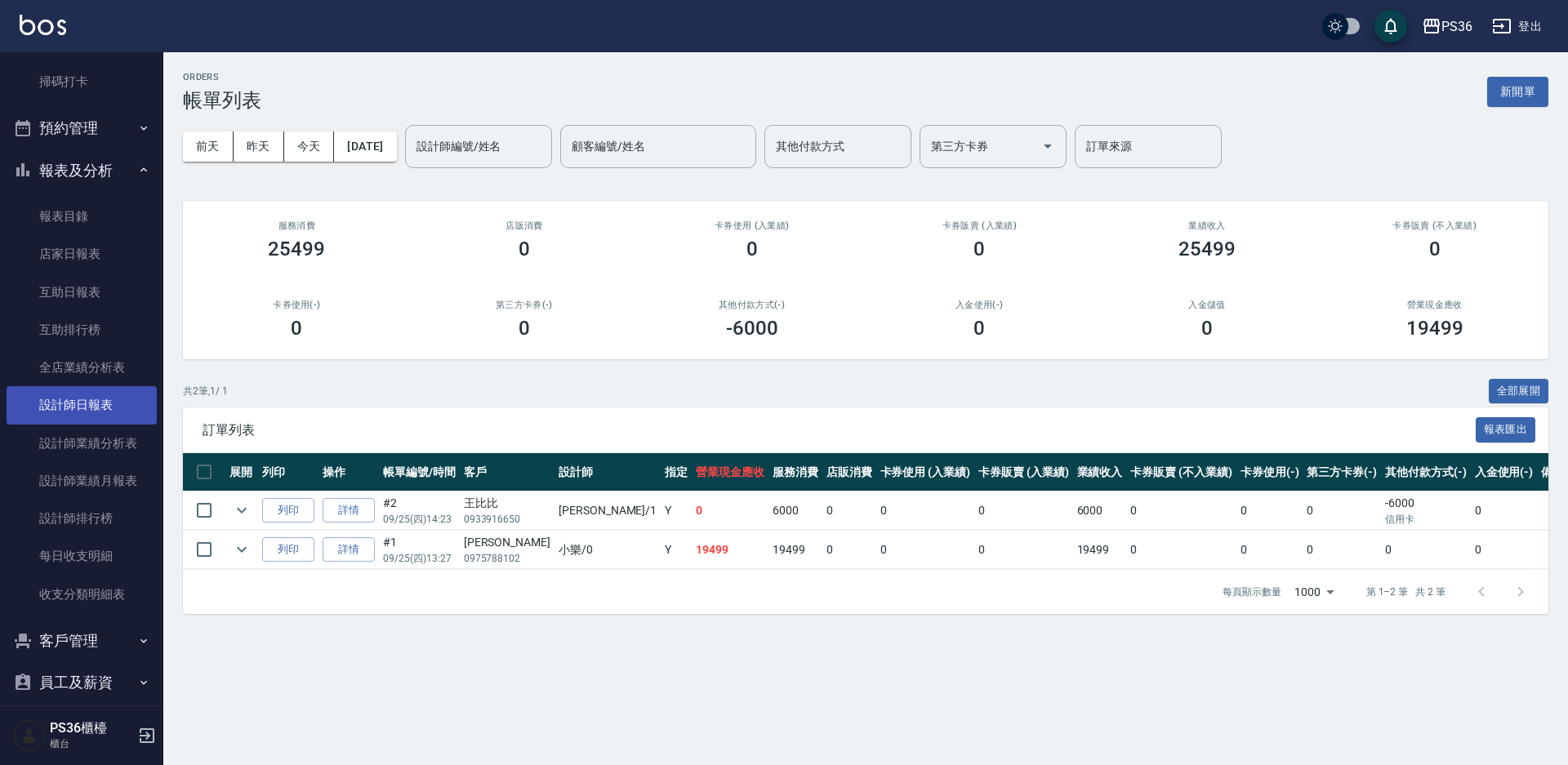
click at [83, 421] on link "設計師日報表" at bounding box center [82, 405] width 151 height 38
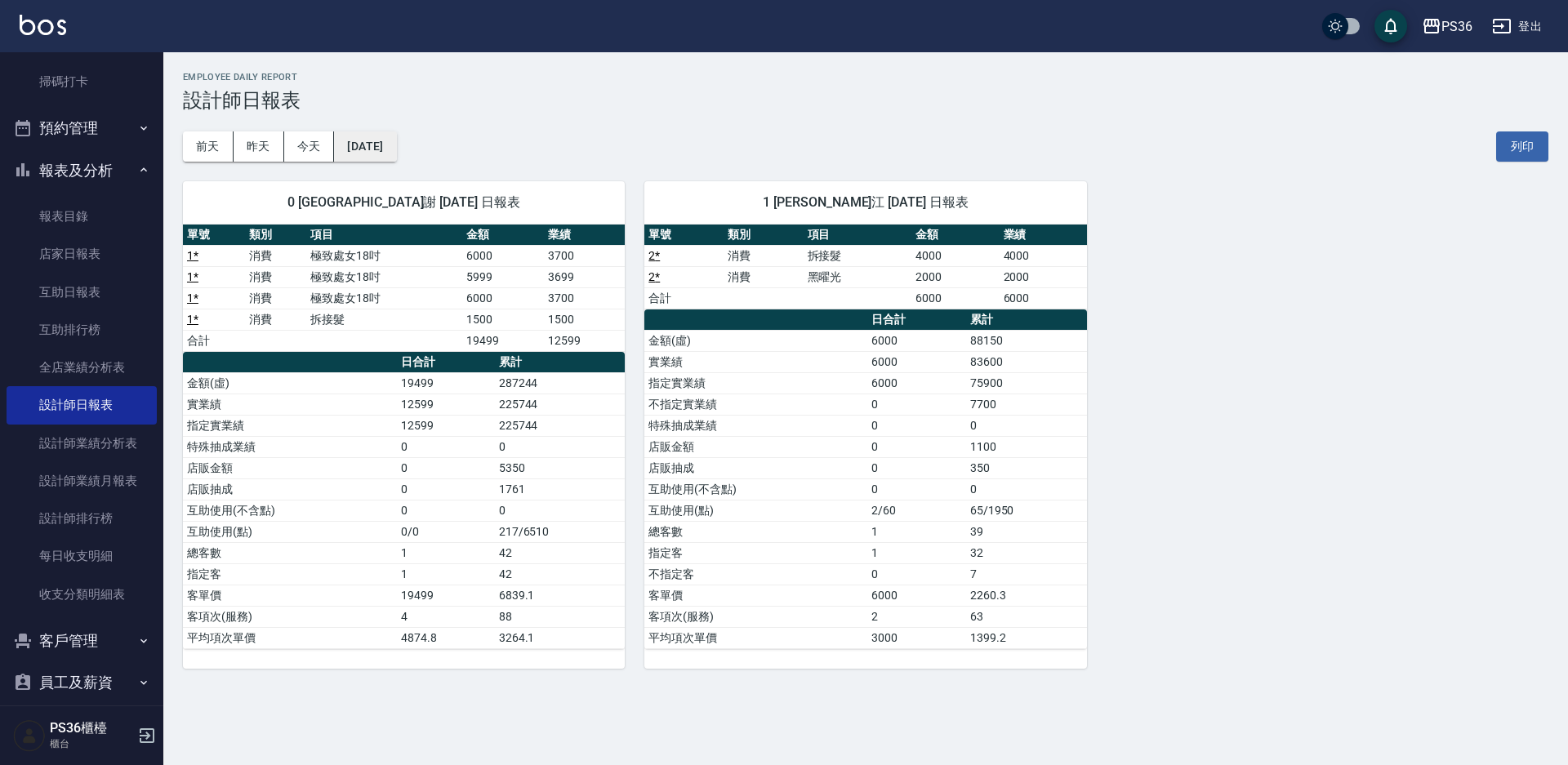
click at [371, 142] on button "[DATE]" at bounding box center [364, 147] width 62 height 30
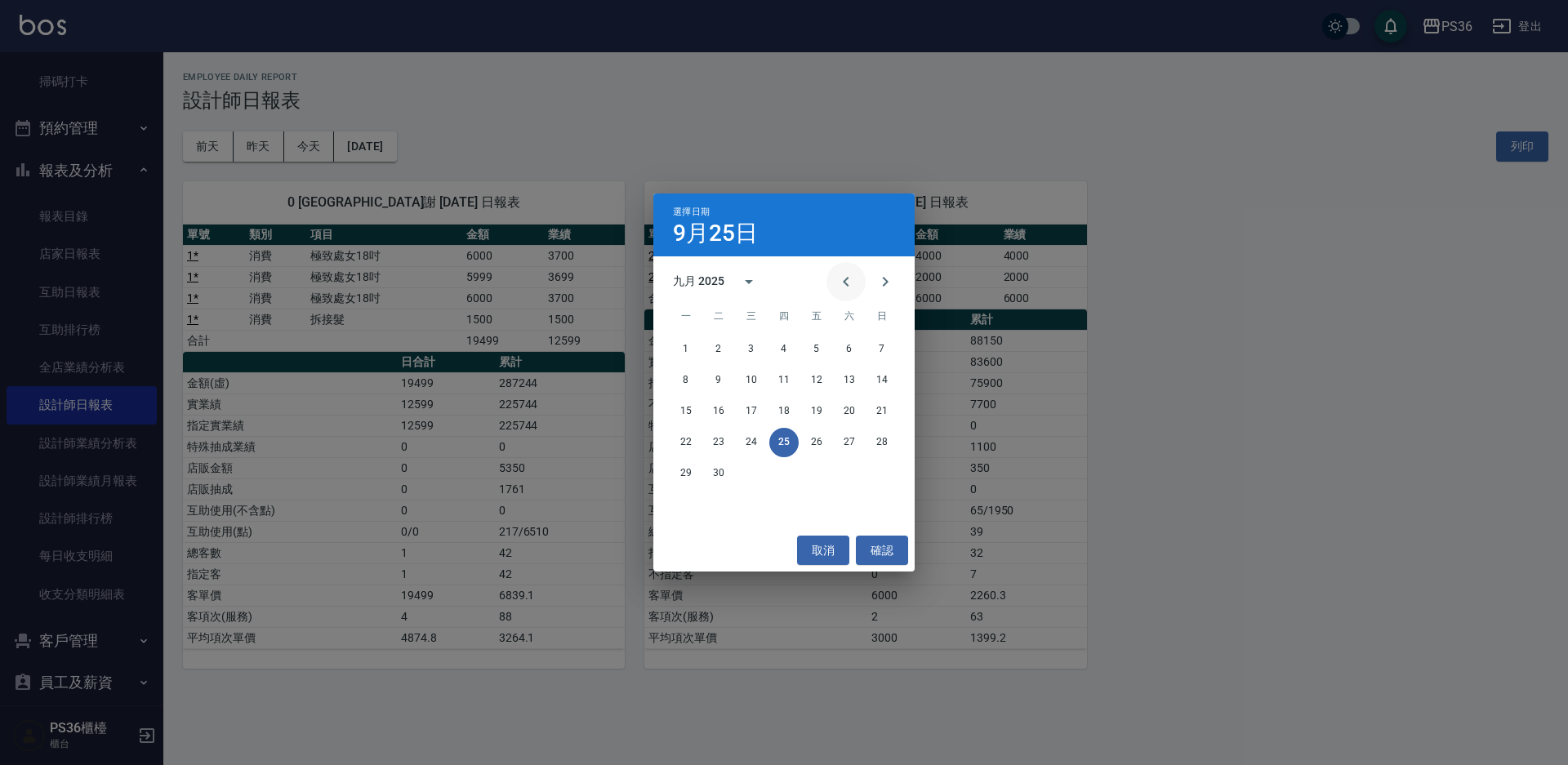
click at [847, 280] on icon "Previous month" at bounding box center [846, 282] width 20 height 20
click at [679, 468] on button "25" at bounding box center [686, 474] width 30 height 30
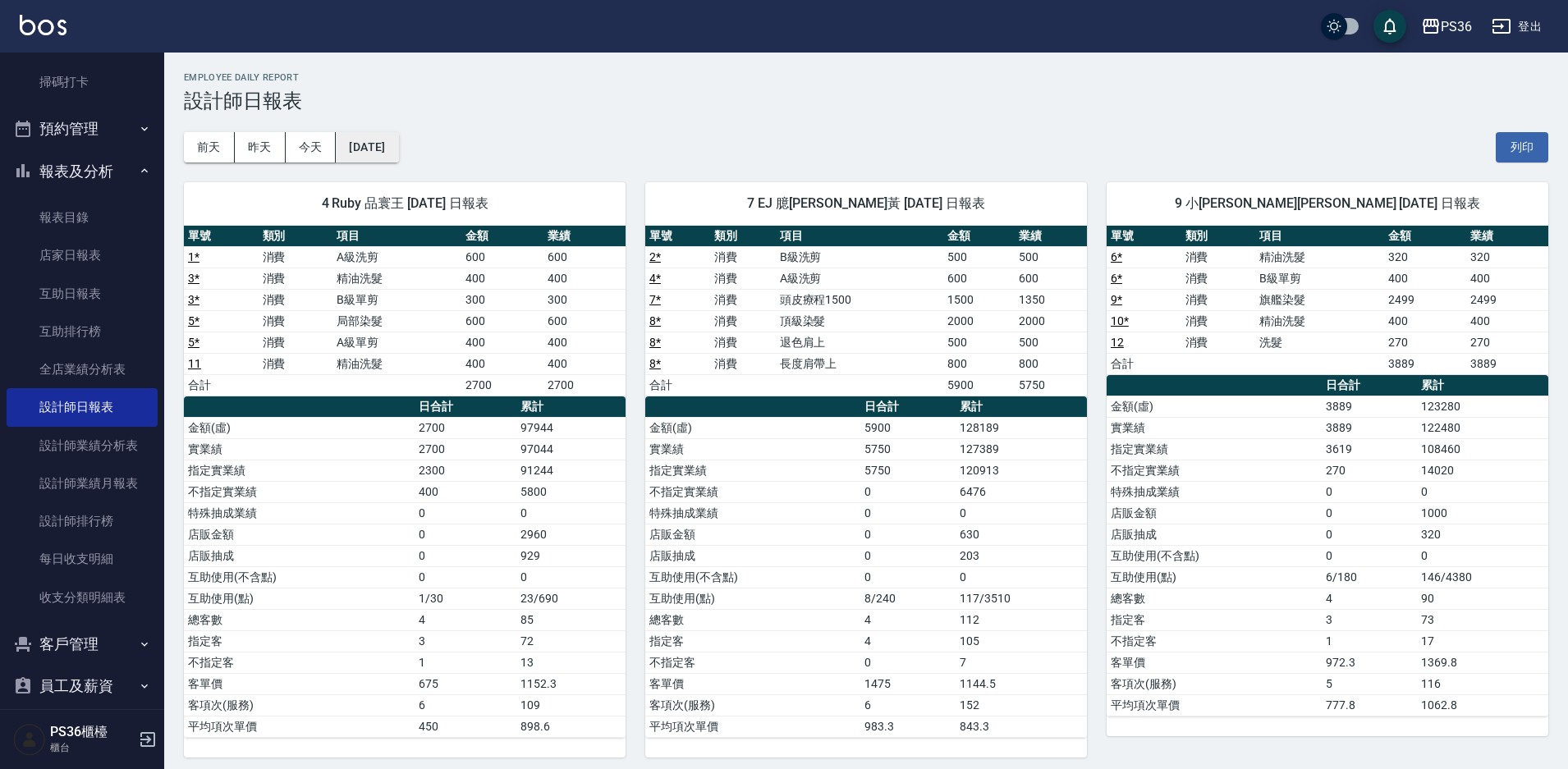
click at [399, 156] on button "[DATE]" at bounding box center [366, 148] width 62 height 31
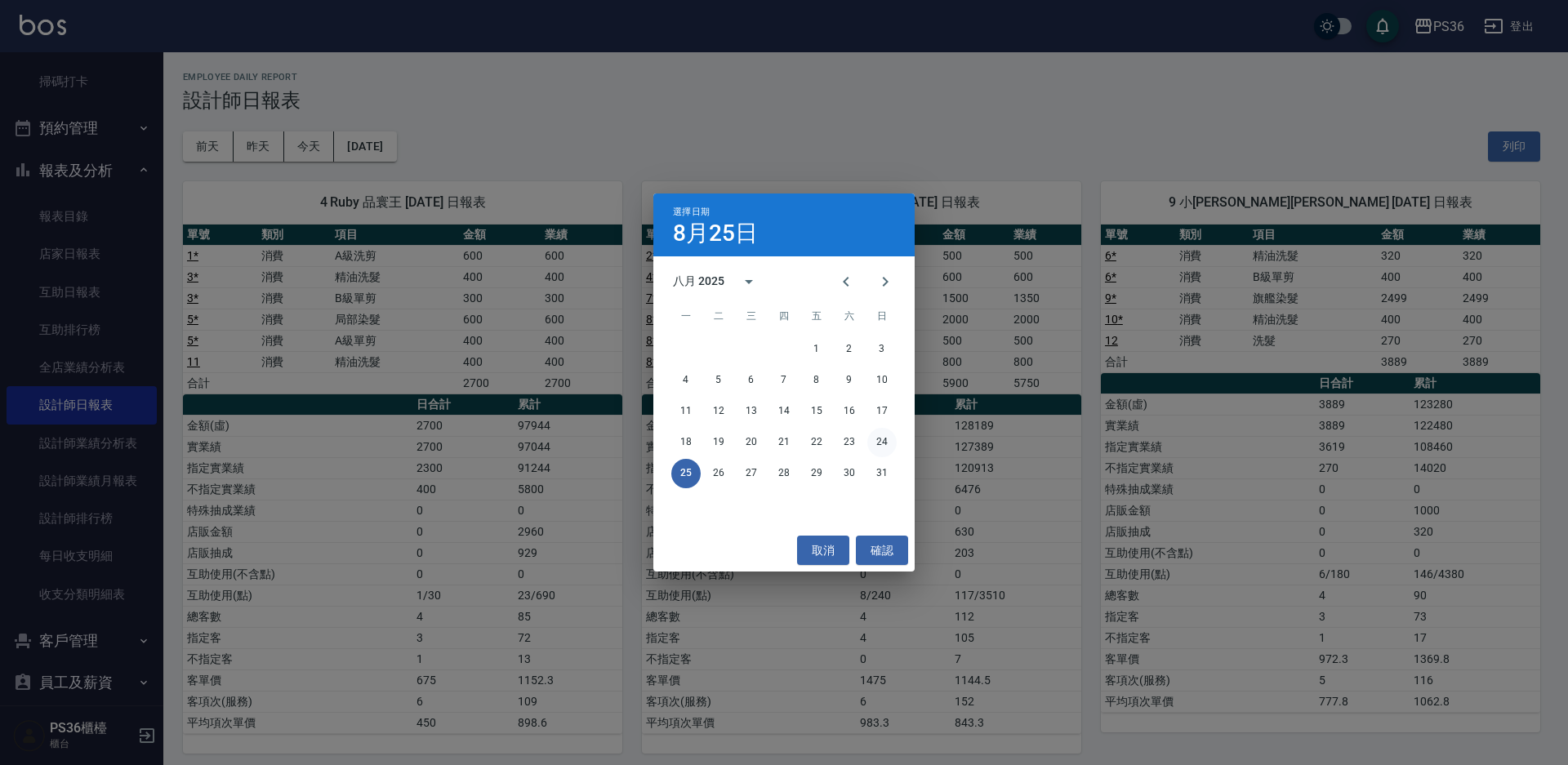
click at [868, 445] on button "24" at bounding box center [882, 442] width 30 height 30
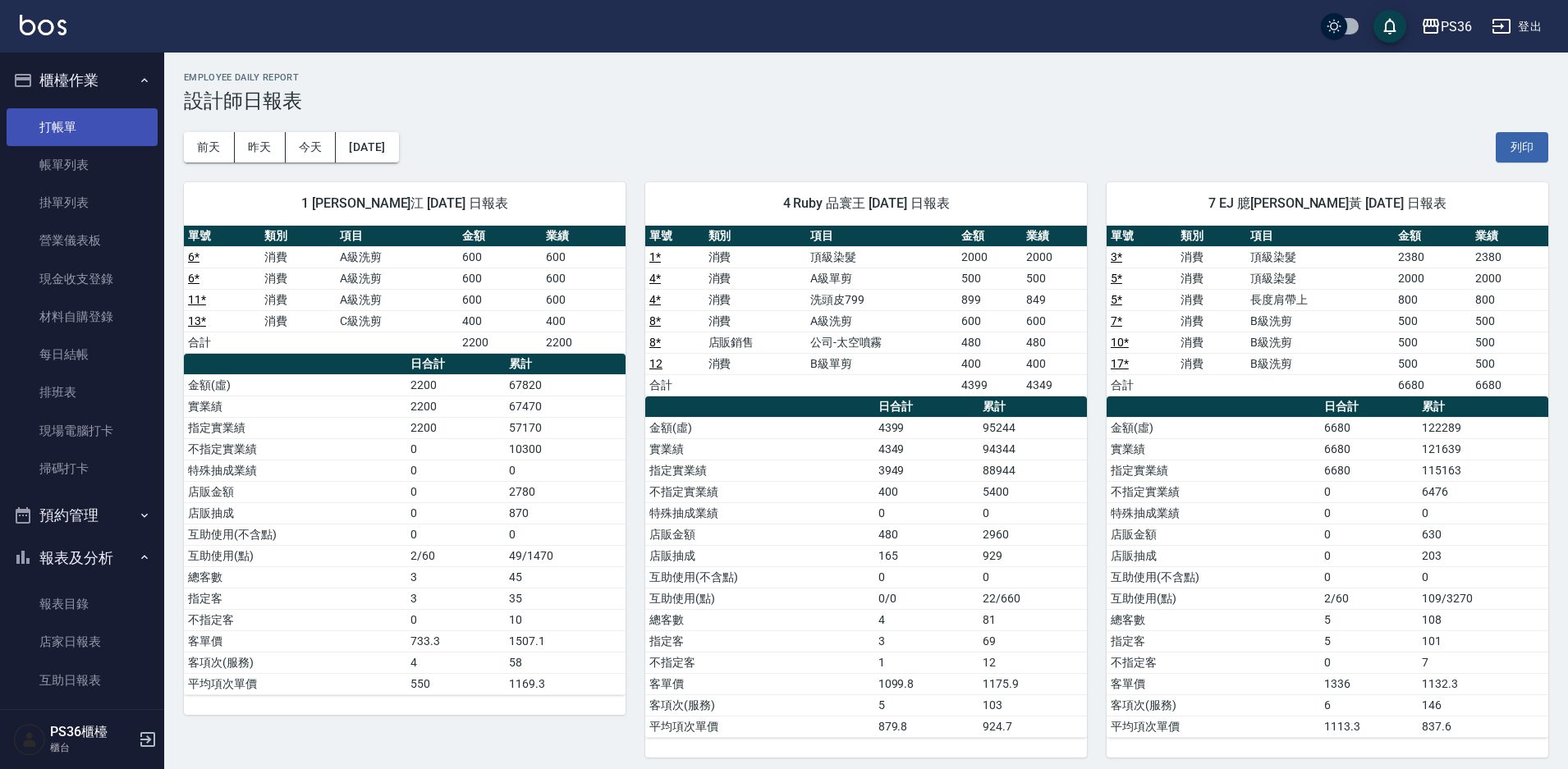
click at [69, 124] on link "打帳單" at bounding box center [82, 127] width 151 height 38
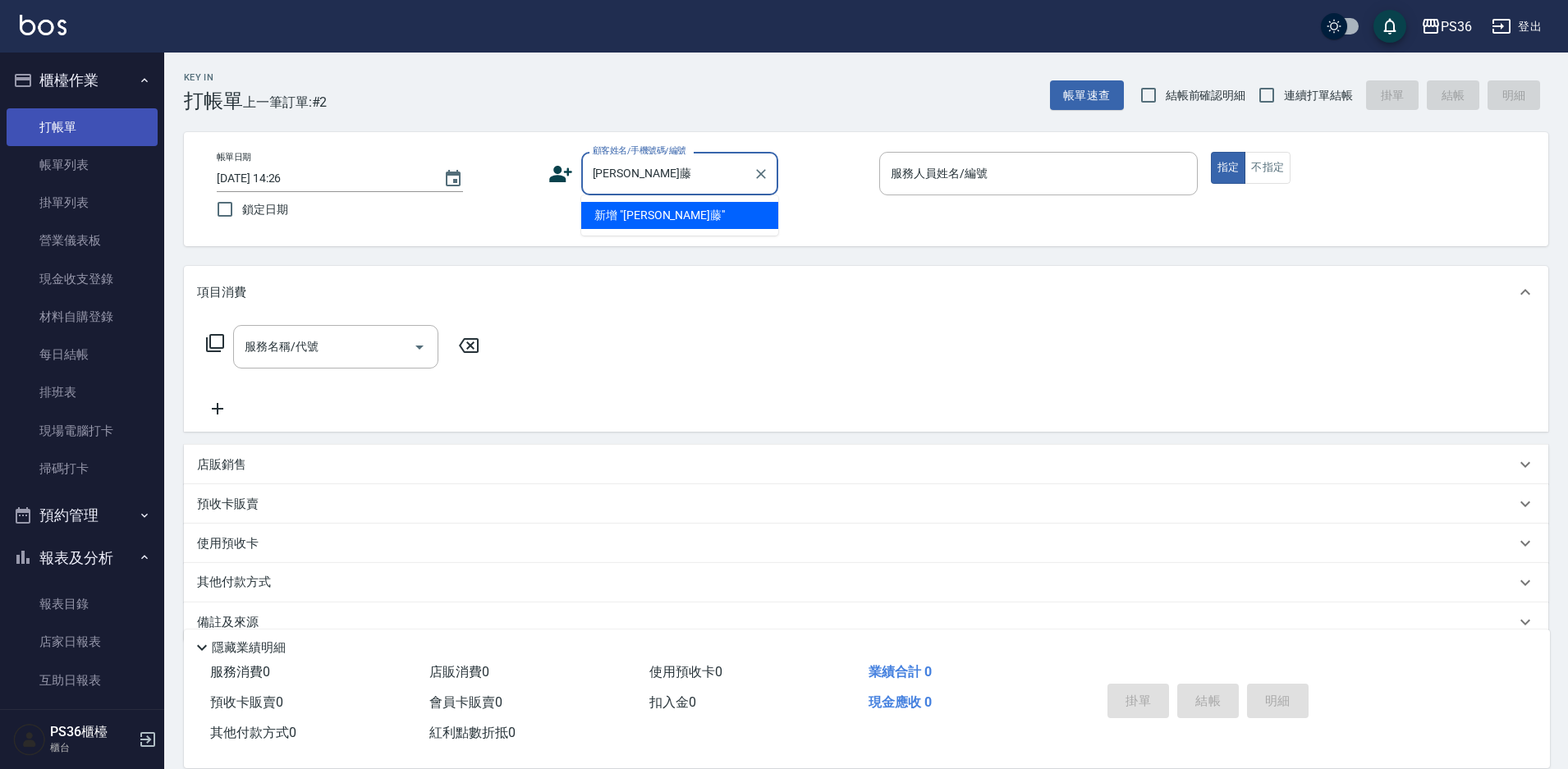
type input "[PERSON_NAME]"
